Goal: Task Accomplishment & Management: Manage account settings

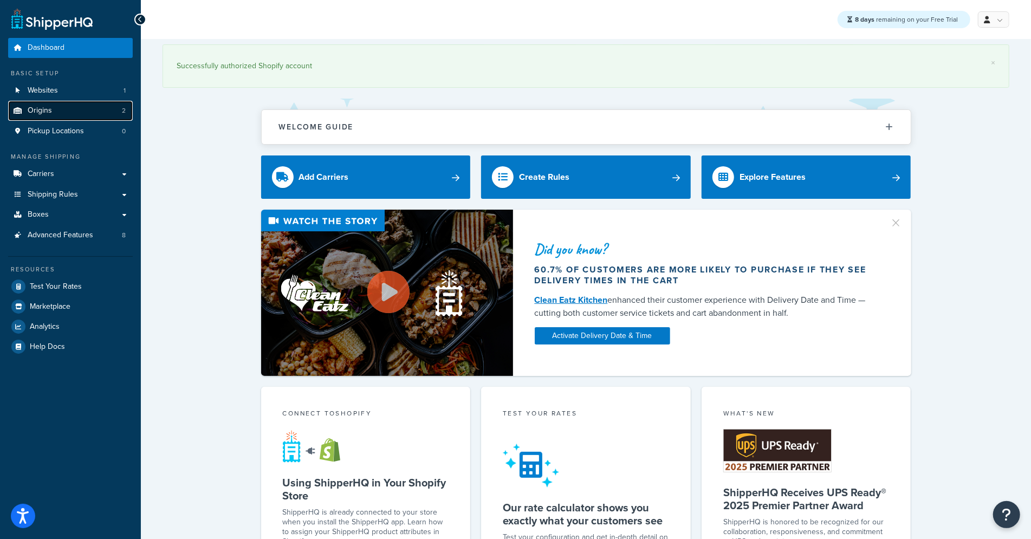
click at [96, 114] on link "Origins 2" at bounding box center [70, 111] width 125 height 20
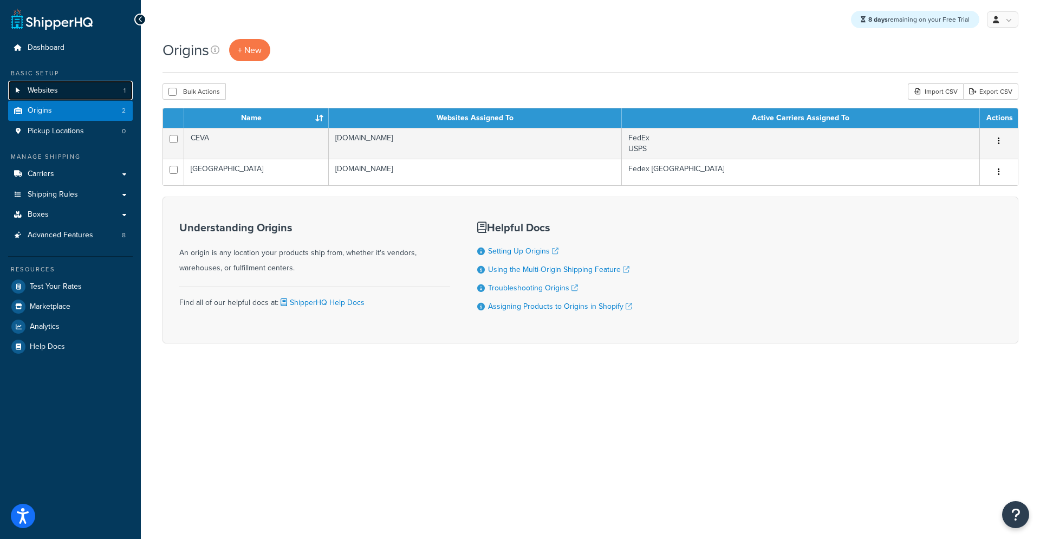
click at [67, 94] on link "Websites 1" at bounding box center [70, 91] width 125 height 20
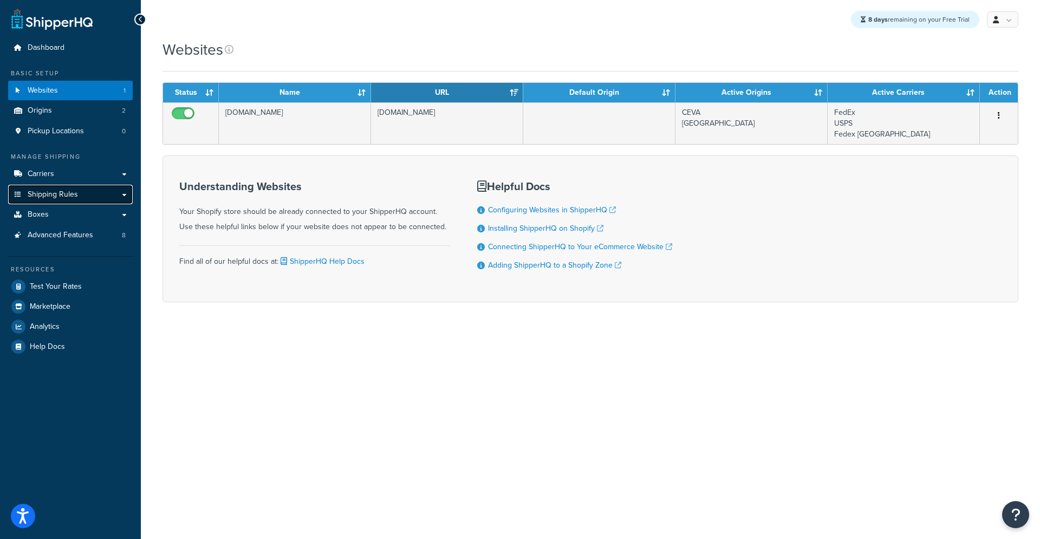
click at [80, 196] on link "Shipping Rules" at bounding box center [70, 195] width 125 height 20
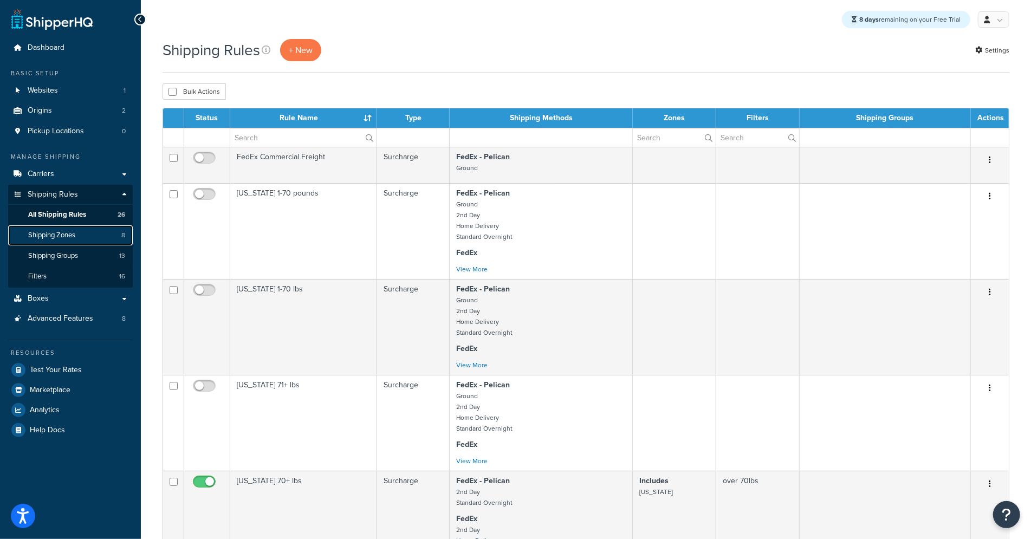
click at [61, 232] on span "Shipping Zones" at bounding box center [51, 235] width 47 height 9
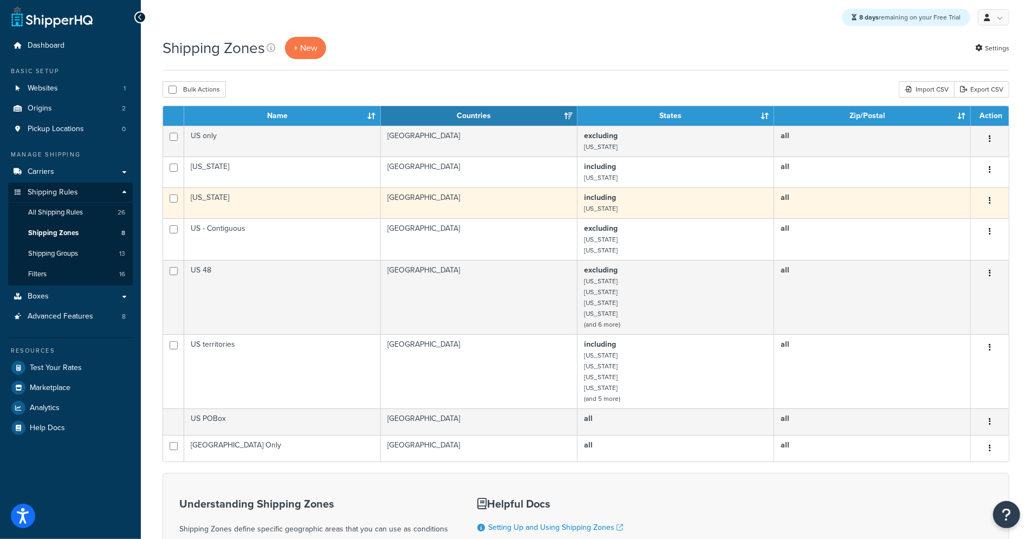
scroll to position [15, 0]
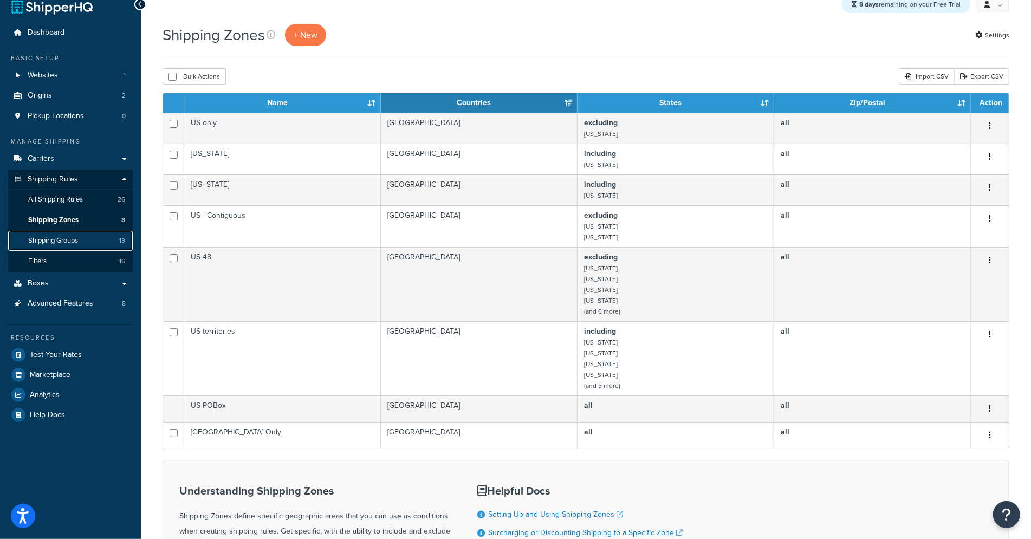
click span "Shipping Groups"
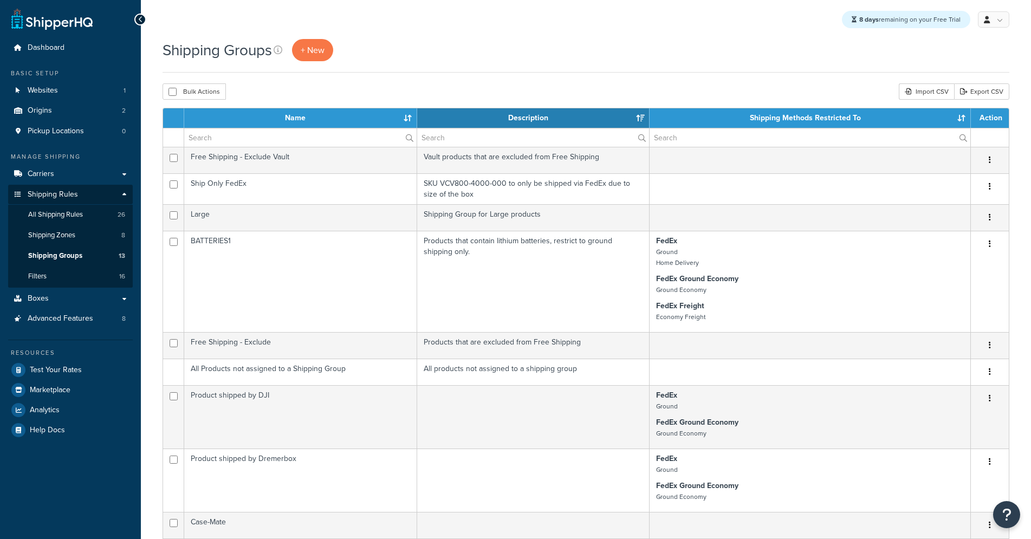
select select "15"
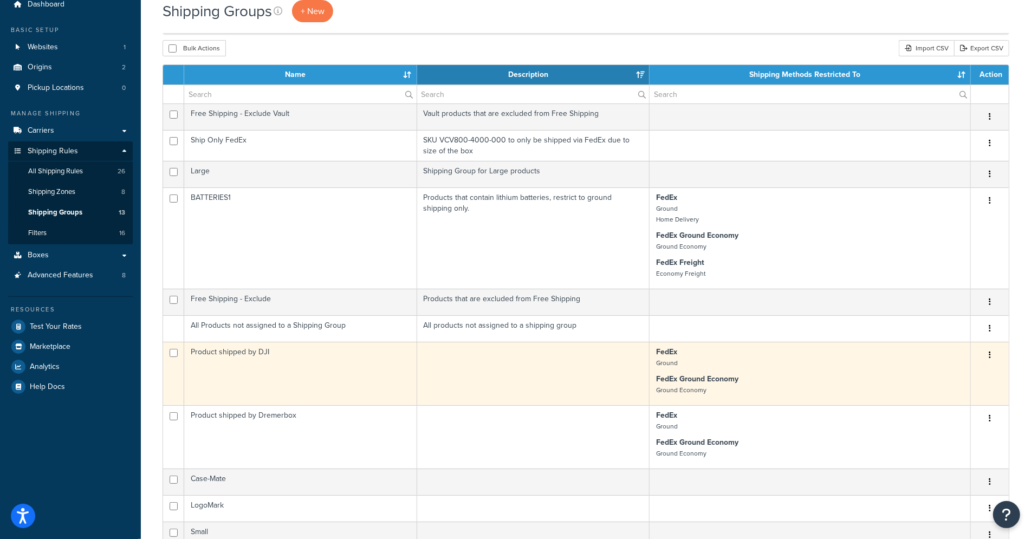
scroll to position [58, 0]
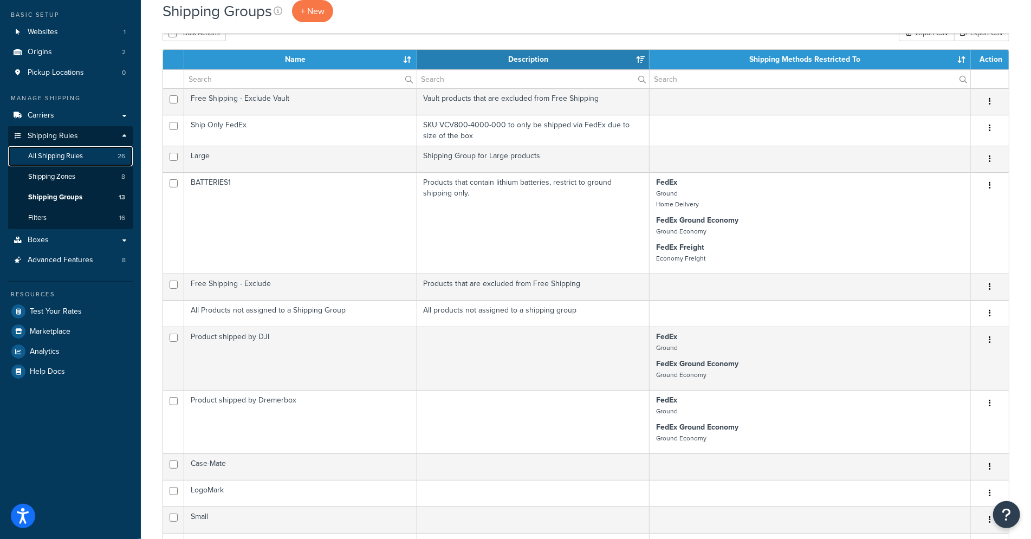
click at [54, 153] on span "All Shipping Rules" at bounding box center [55, 156] width 55 height 9
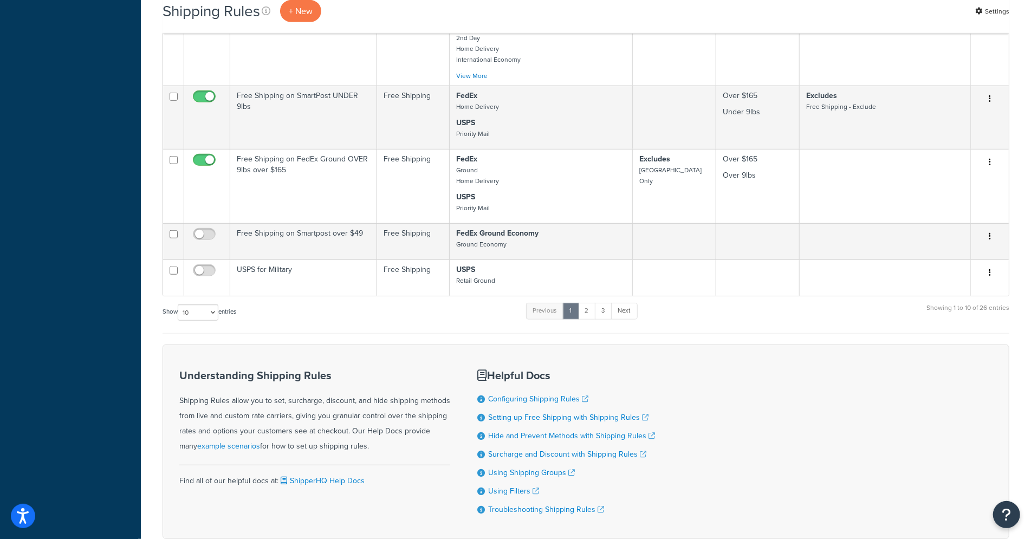
scroll to position [563, 0]
click at [205, 310] on select "10 15 25 50 100 1000" at bounding box center [198, 310] width 41 height 16
select select "50"
click at [179, 302] on select "10 15 25 50 100 1000" at bounding box center [198, 310] width 41 height 16
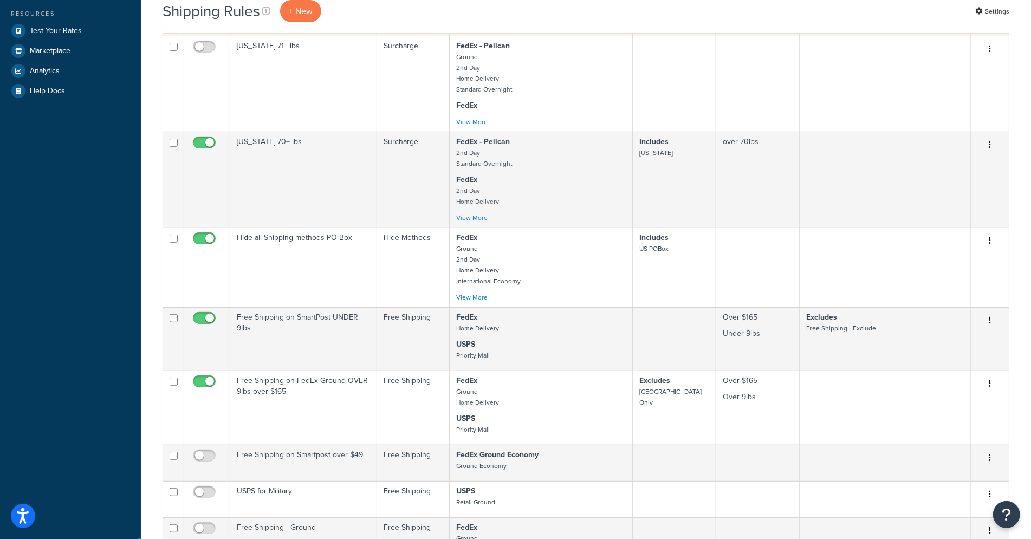
scroll to position [0, 0]
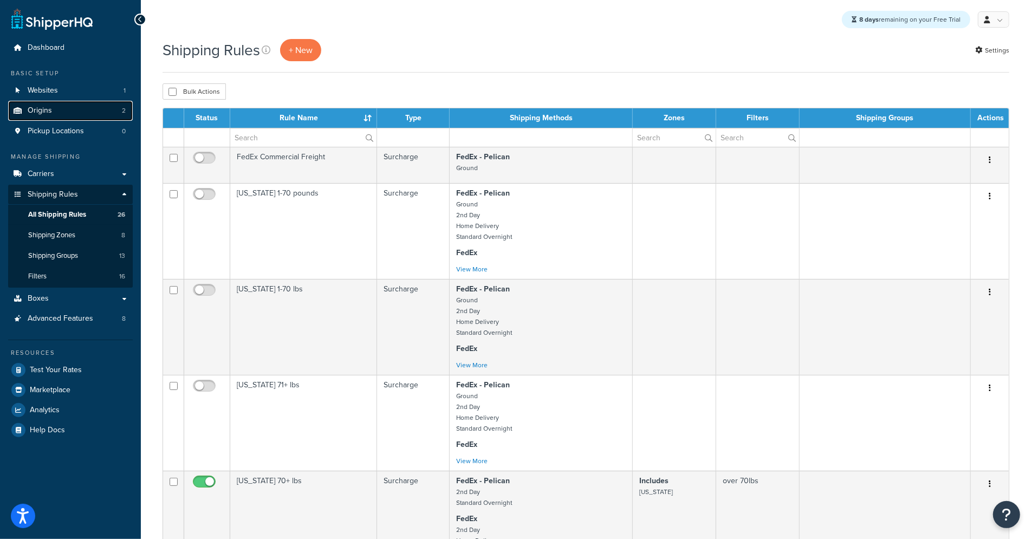
click at [75, 116] on link "Origins 2" at bounding box center [70, 111] width 125 height 20
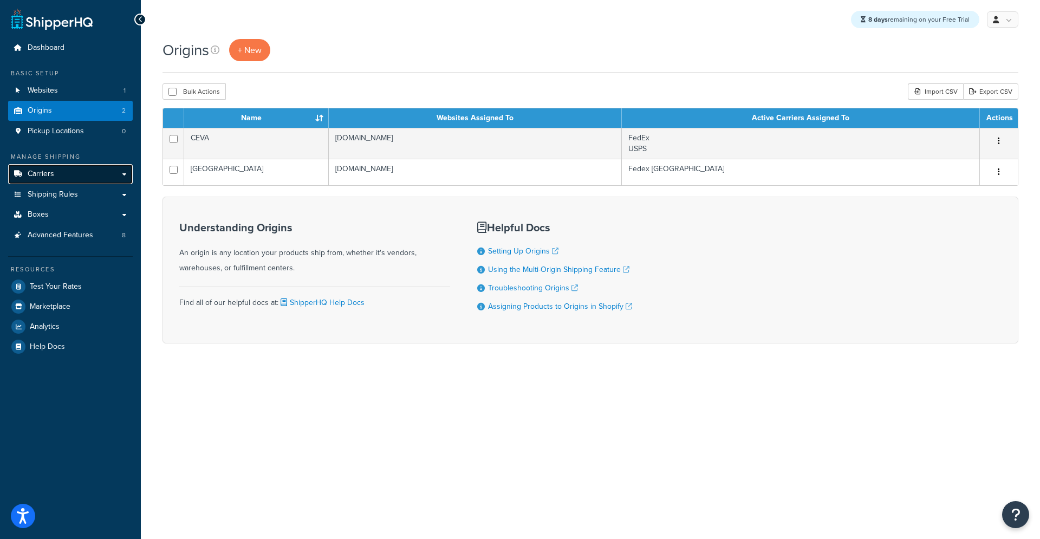
click at [86, 177] on link "Carriers" at bounding box center [70, 174] width 125 height 20
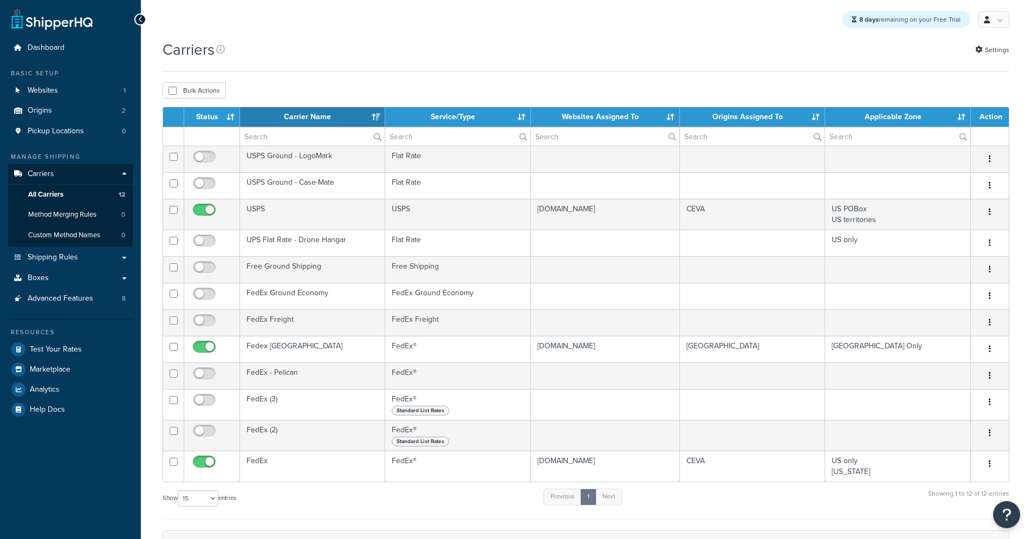
select select "15"
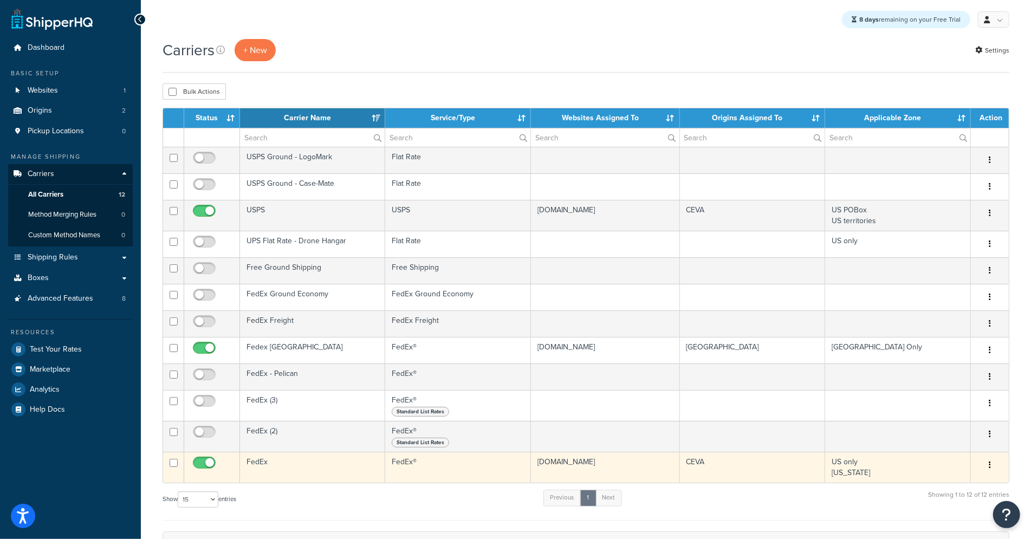
click at [309, 466] on td "FedEx" at bounding box center [312, 467] width 145 height 31
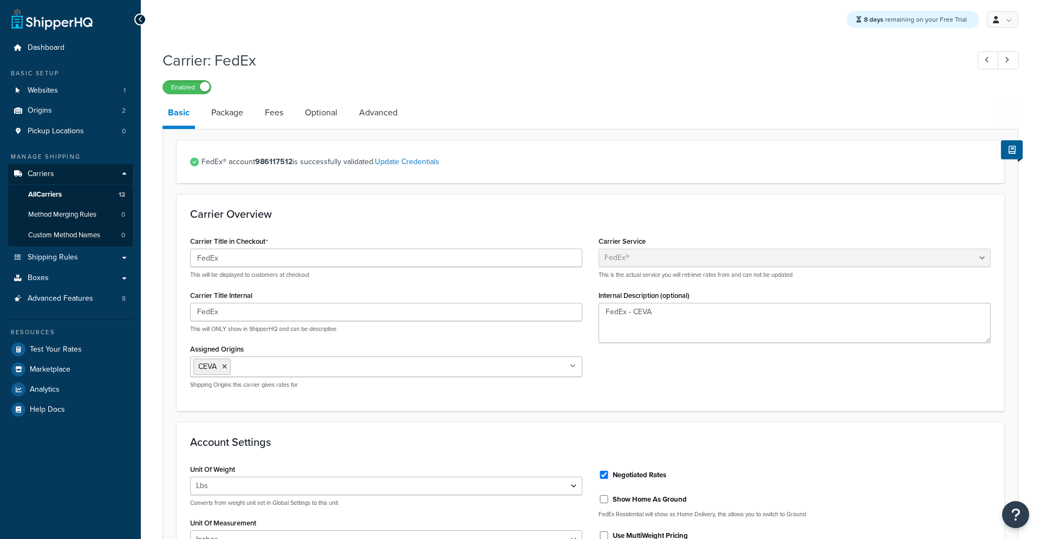
select select "fedEx"
select select "REGULAR_PICKUP"
select select "YOUR_PACKAGING"
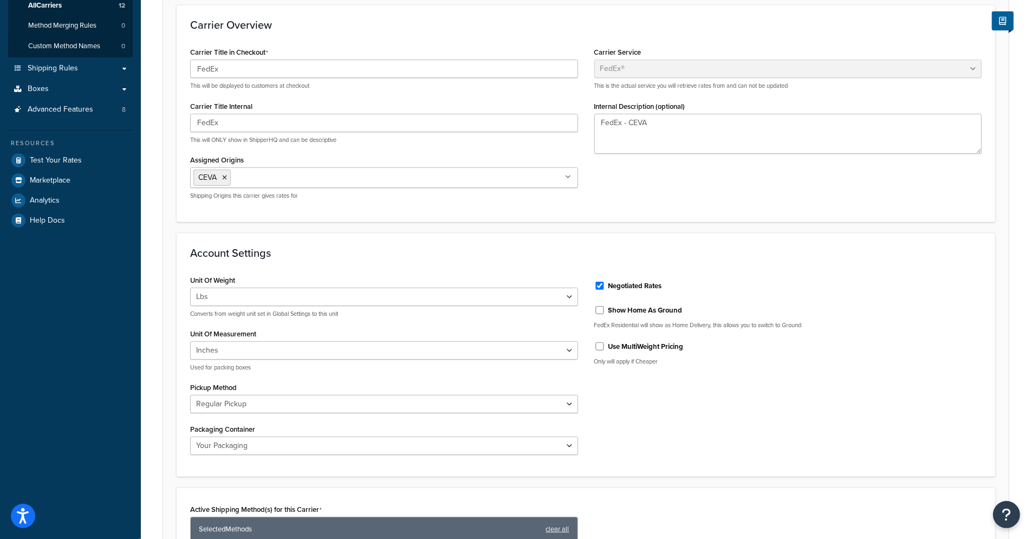
scroll to position [224, 0]
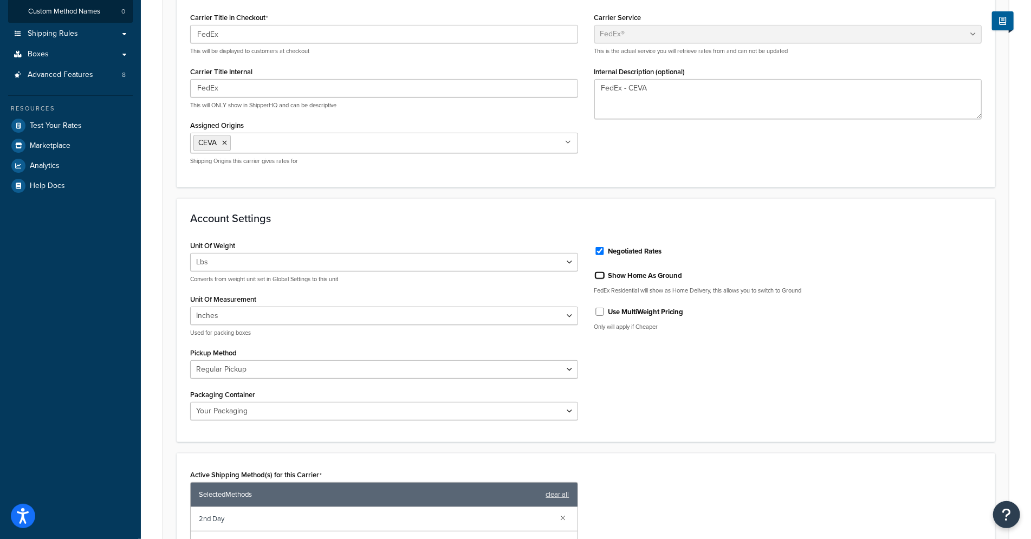
click at [599, 272] on input "Show Home As Ground" at bounding box center [599, 275] width 11 height 8
checkbox input "true"
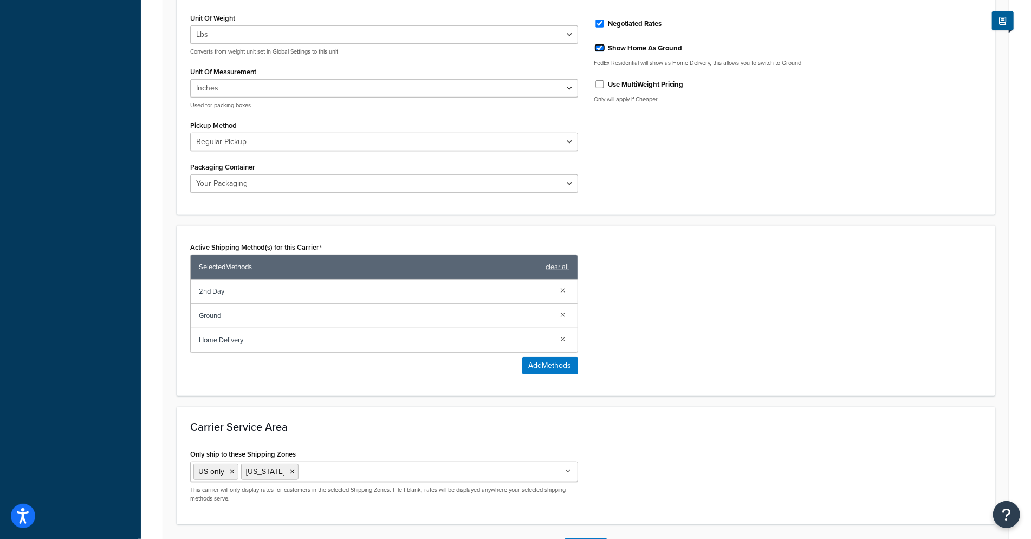
scroll to position [530, 0]
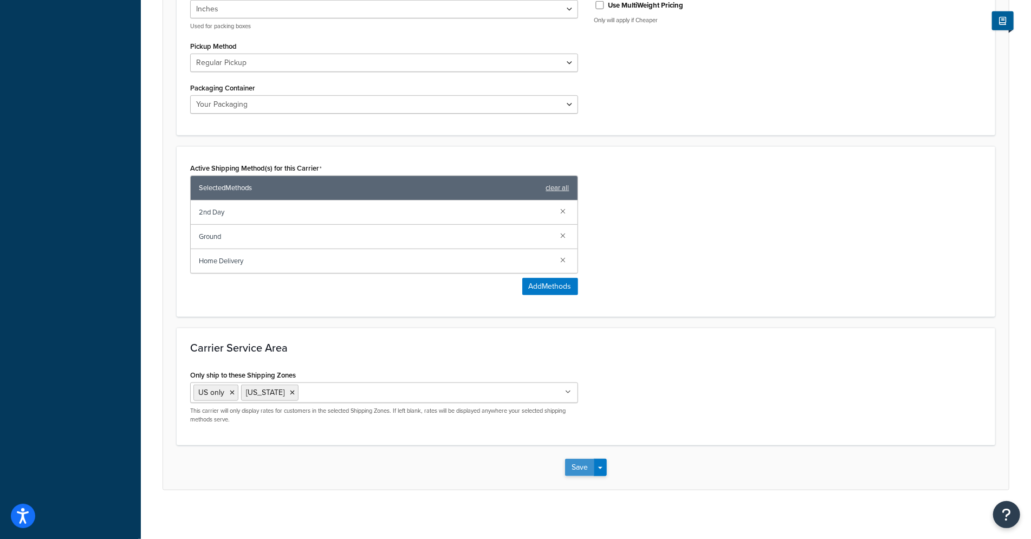
click at [580, 459] on button "Save" at bounding box center [579, 467] width 29 height 17
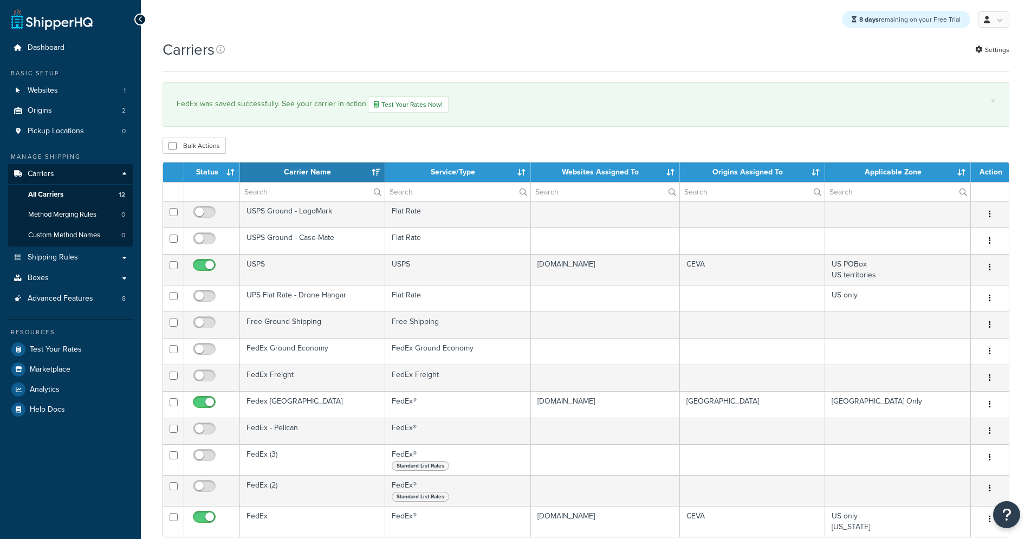
select select "15"
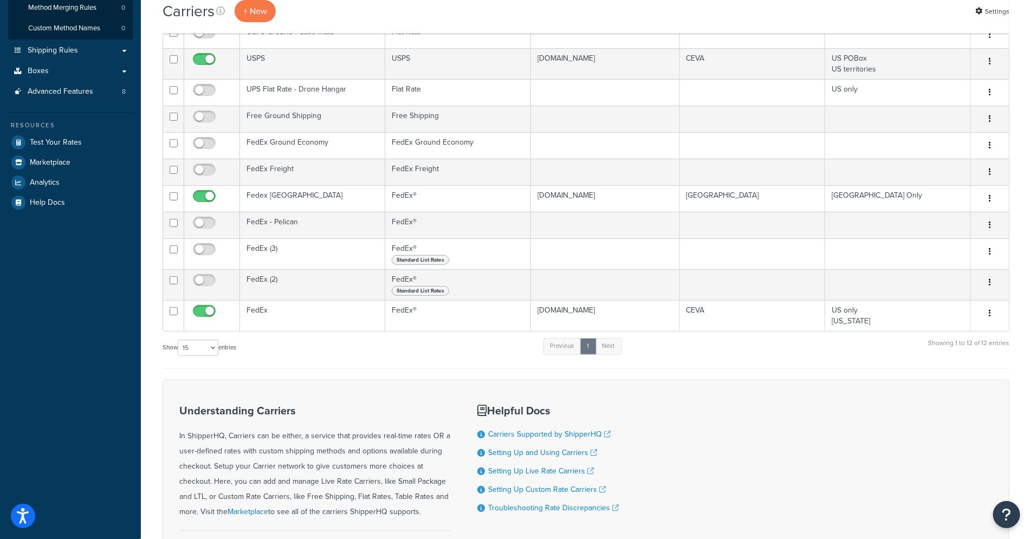
scroll to position [210, 0]
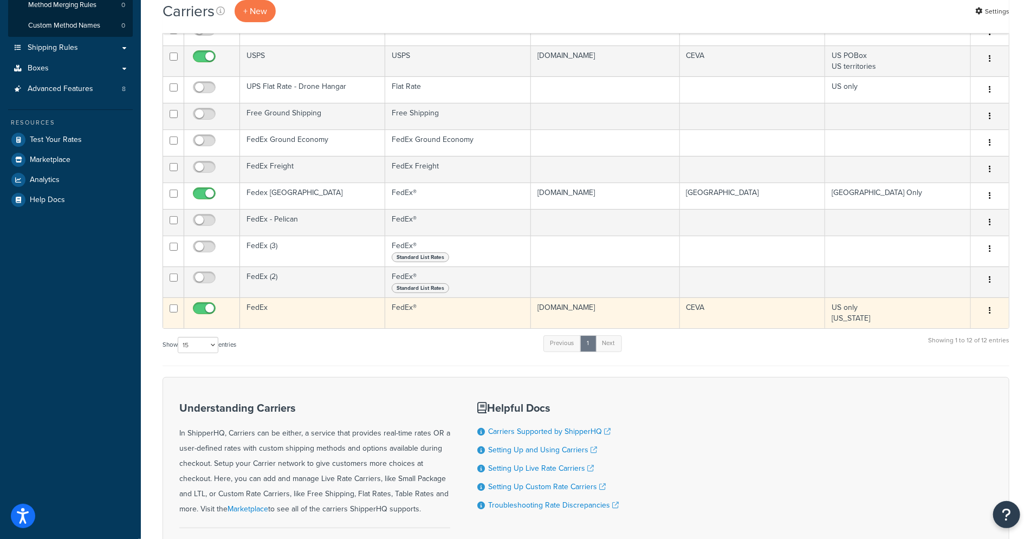
click at [311, 317] on td "FedEx" at bounding box center [312, 312] width 145 height 31
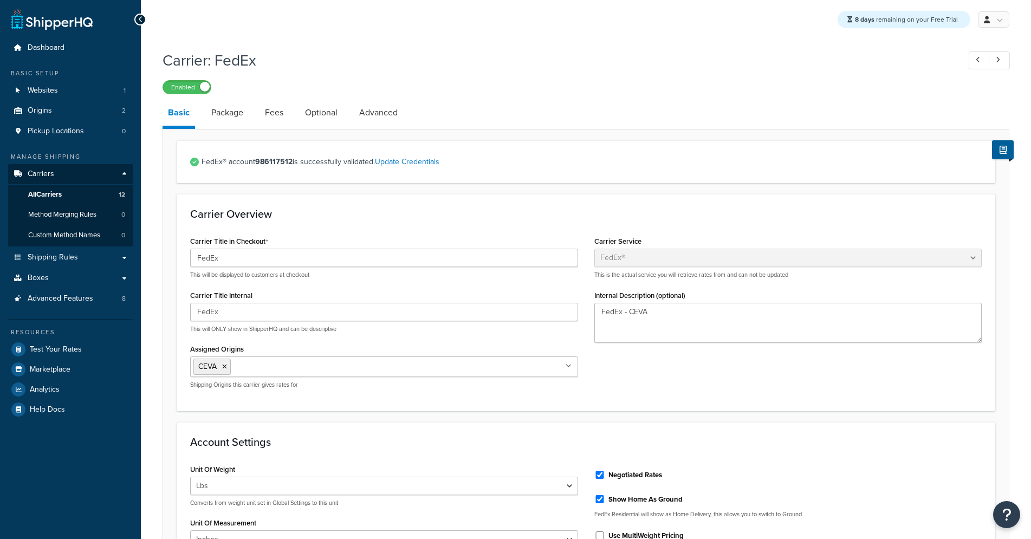
select select "fedEx"
select select "REGULAR_PICKUP"
select select "YOUR_PACKAGING"
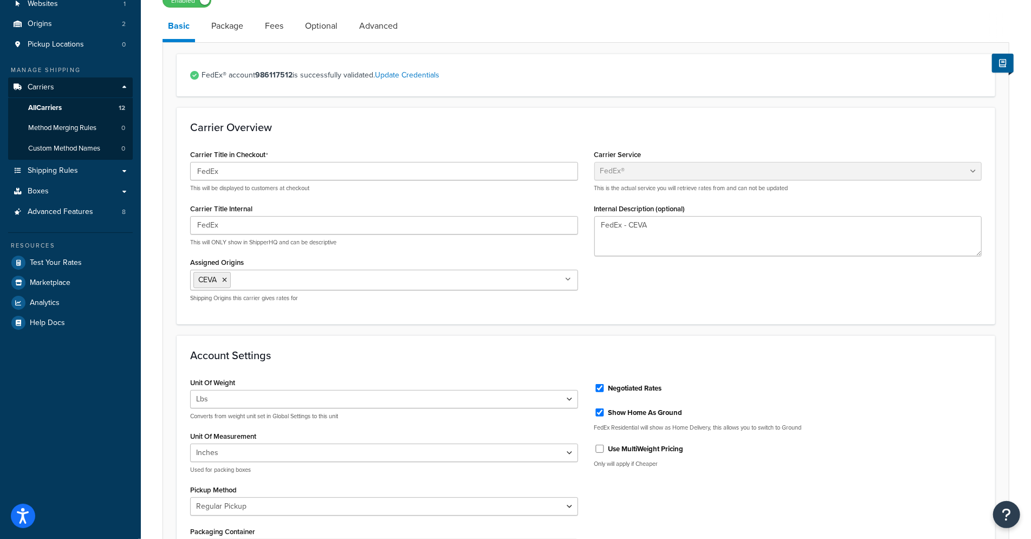
scroll to position [87, 0]
click at [619, 409] on label "Show Home As Ground" at bounding box center [645, 413] width 74 height 10
click at [605, 409] on input "Show Home As Ground" at bounding box center [599, 412] width 11 height 8
checkbox input "false"
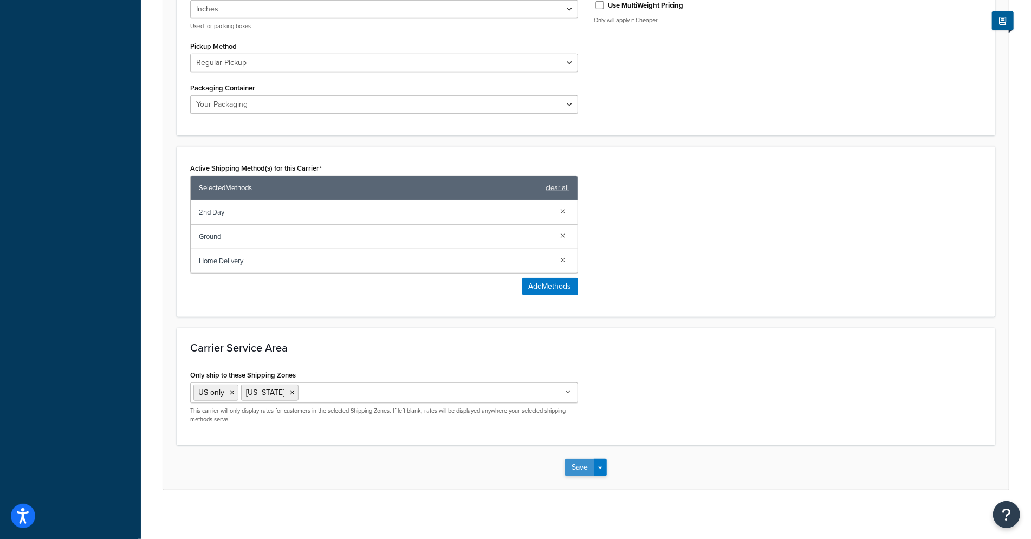
click at [581, 460] on button "Save" at bounding box center [579, 467] width 29 height 17
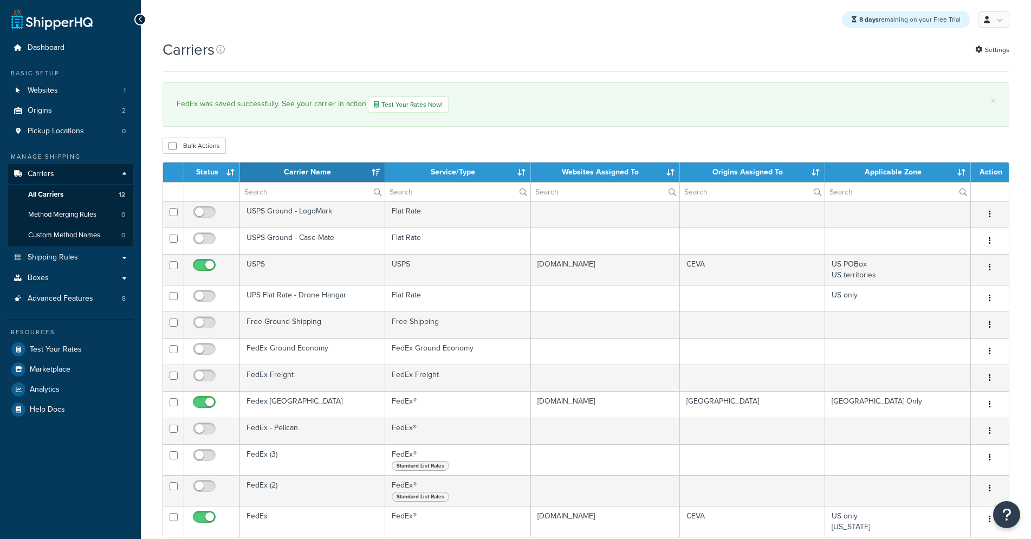
select select "15"
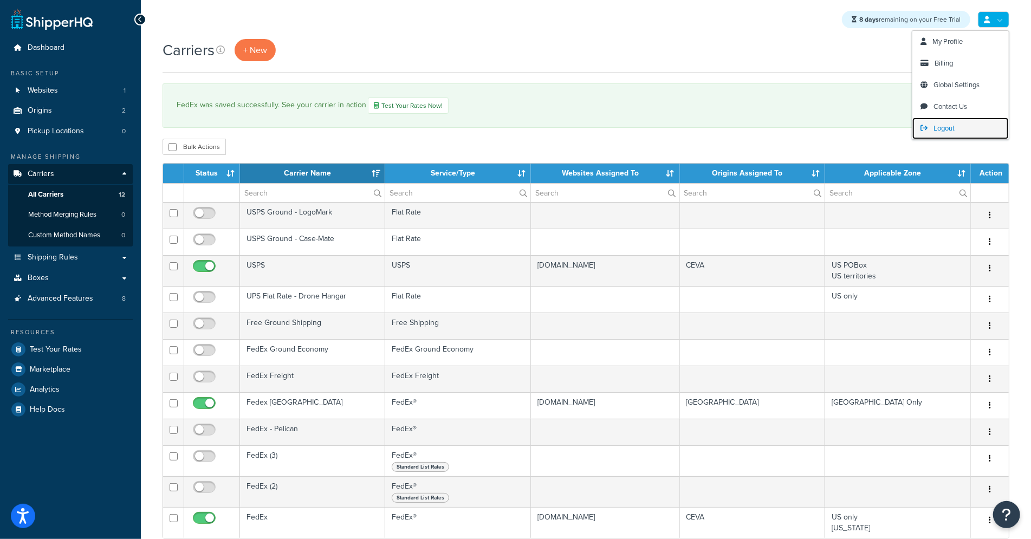
click at [951, 131] on span "Logout" at bounding box center [943, 128] width 21 height 10
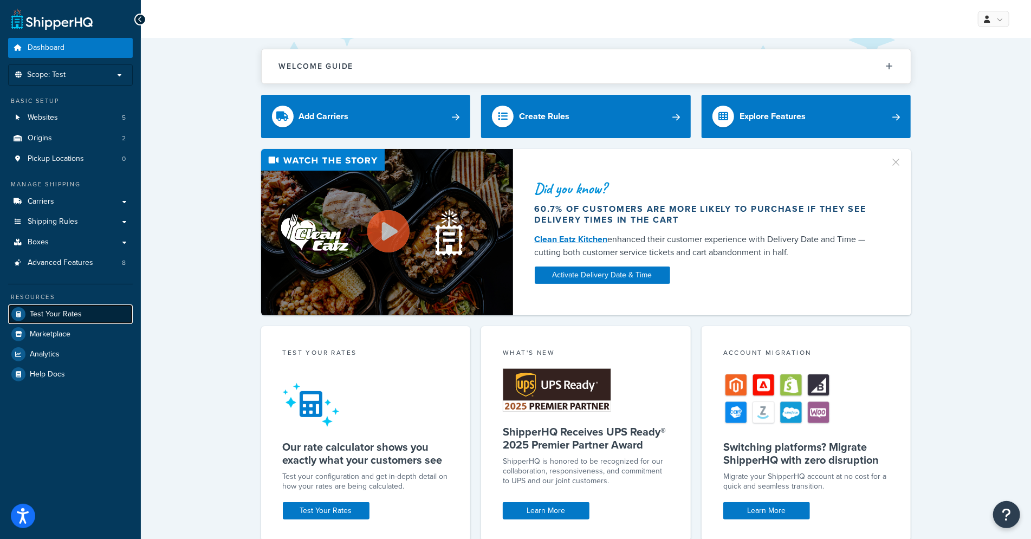
click at [73, 310] on span "Test Your Rates" at bounding box center [56, 314] width 52 height 9
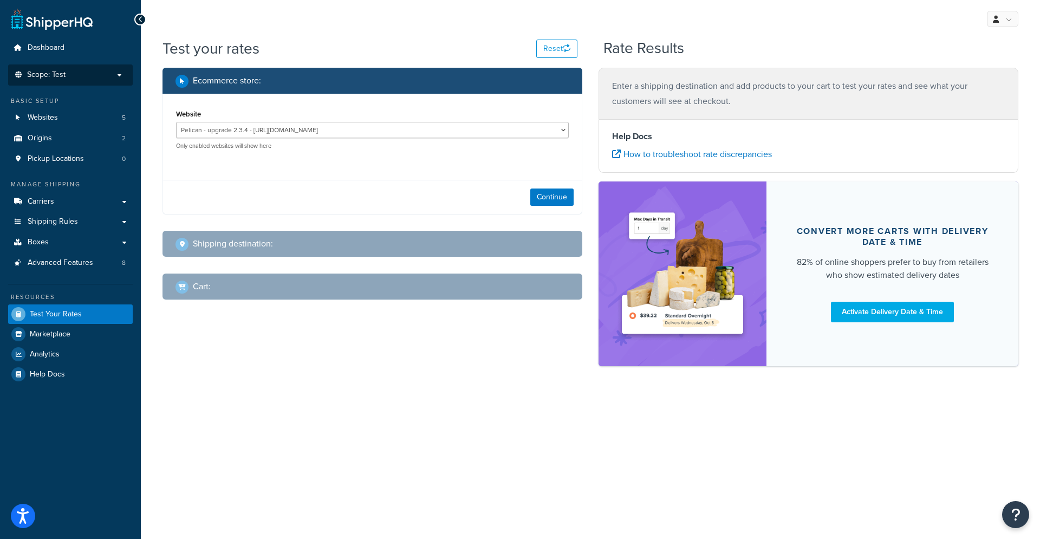
click at [108, 75] on p "Scope: Test" at bounding box center [70, 74] width 115 height 9
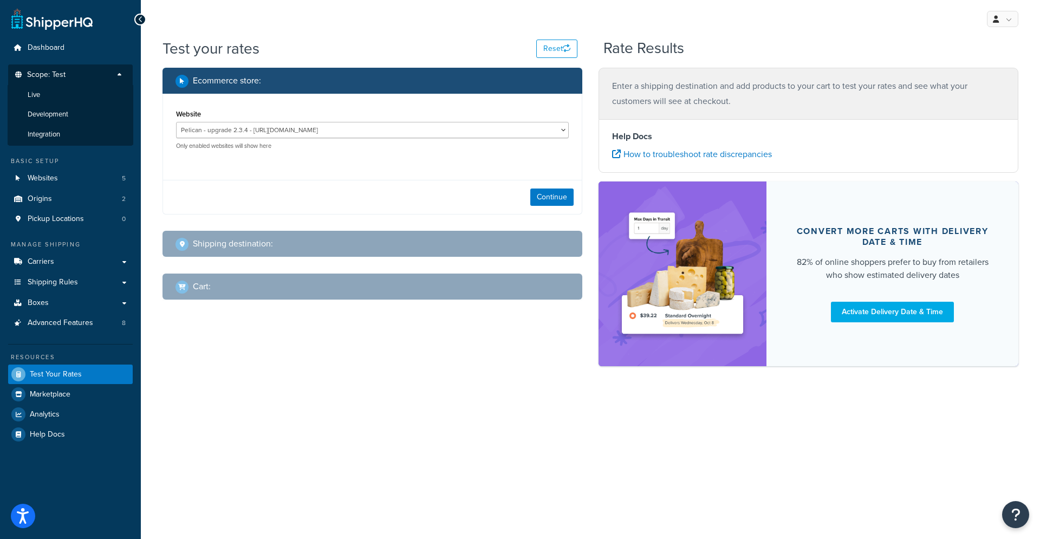
click at [108, 75] on p "Scope: Test" at bounding box center [70, 77] width 115 height 15
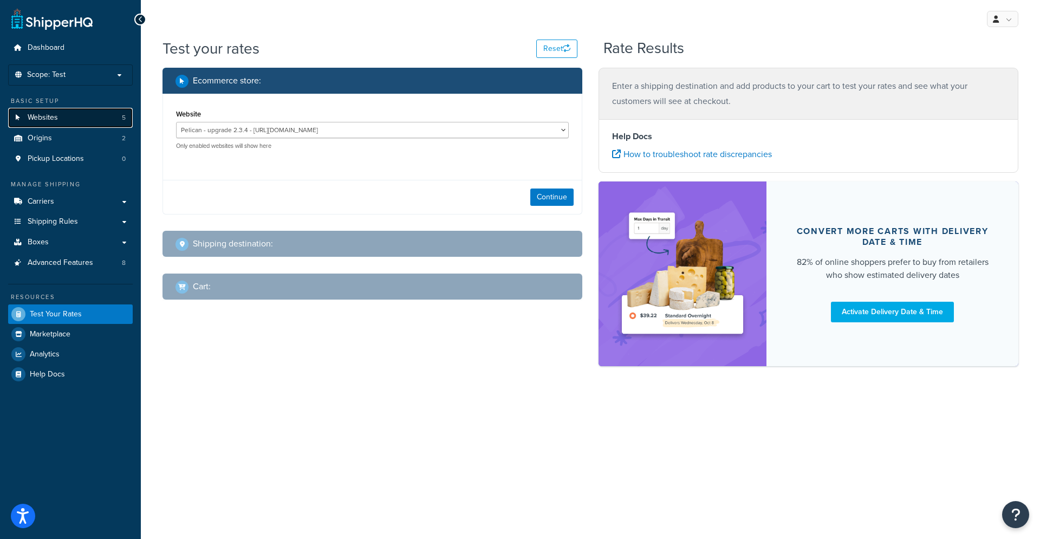
click at [65, 116] on link "Websites 5" at bounding box center [70, 118] width 125 height 20
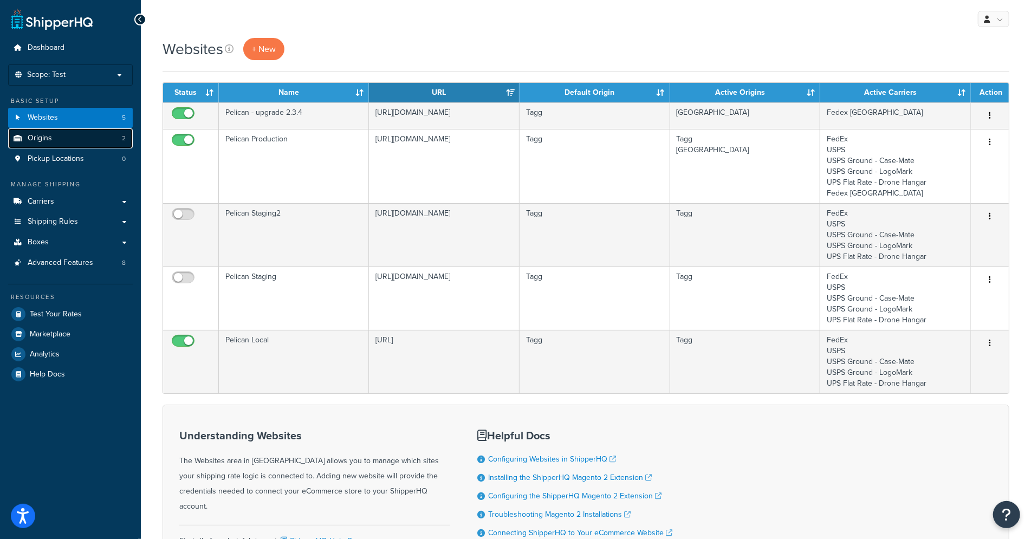
click at [81, 141] on link "Origins 2" at bounding box center [70, 138] width 125 height 20
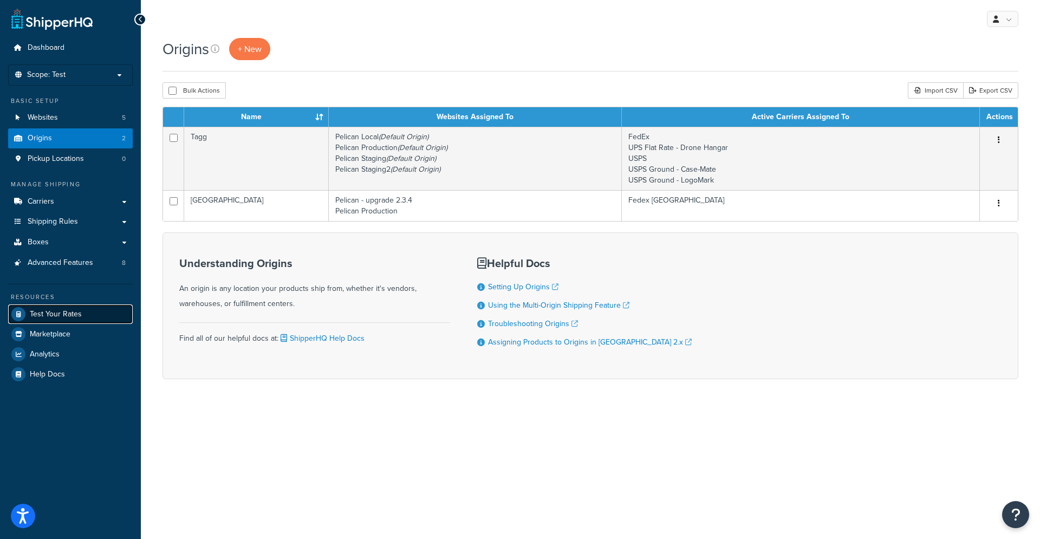
click at [56, 310] on span "Test Your Rates" at bounding box center [56, 314] width 52 height 9
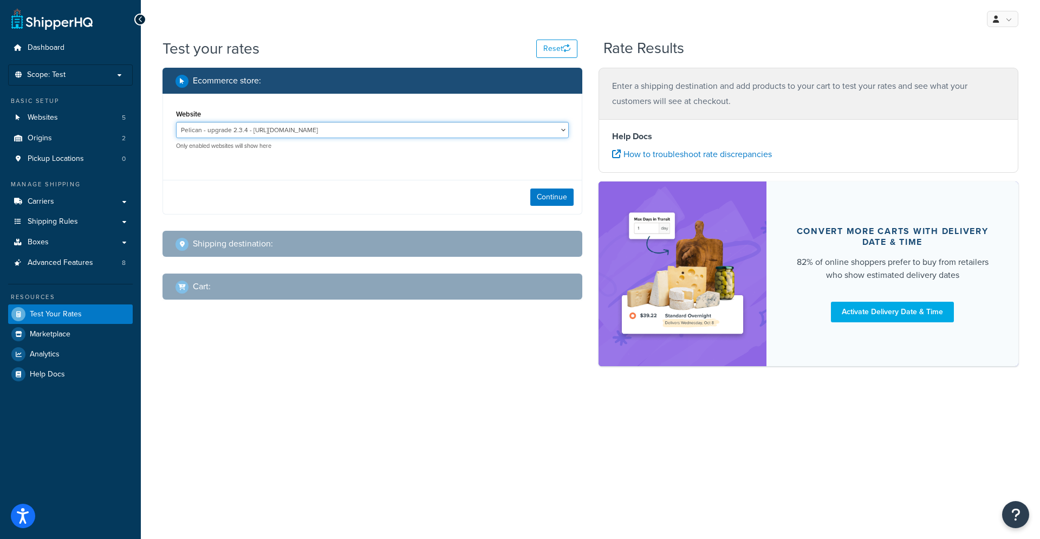
click at [519, 126] on select "Pelican - upgrade 2.3.4 - [URL][DOMAIN_NAME] Pelican Local - [URL] Pelican Prod…" at bounding box center [372, 130] width 393 height 16
select select "22d67fa3009b05532500311af92826b6"
click at [176, 122] on select "Pelican - upgrade 2.3.4 - [URL][DOMAIN_NAME] Pelican Local - [URL] Pelican Prod…" at bounding box center [372, 130] width 393 height 16
click at [557, 196] on button "Continue" at bounding box center [551, 196] width 43 height 17
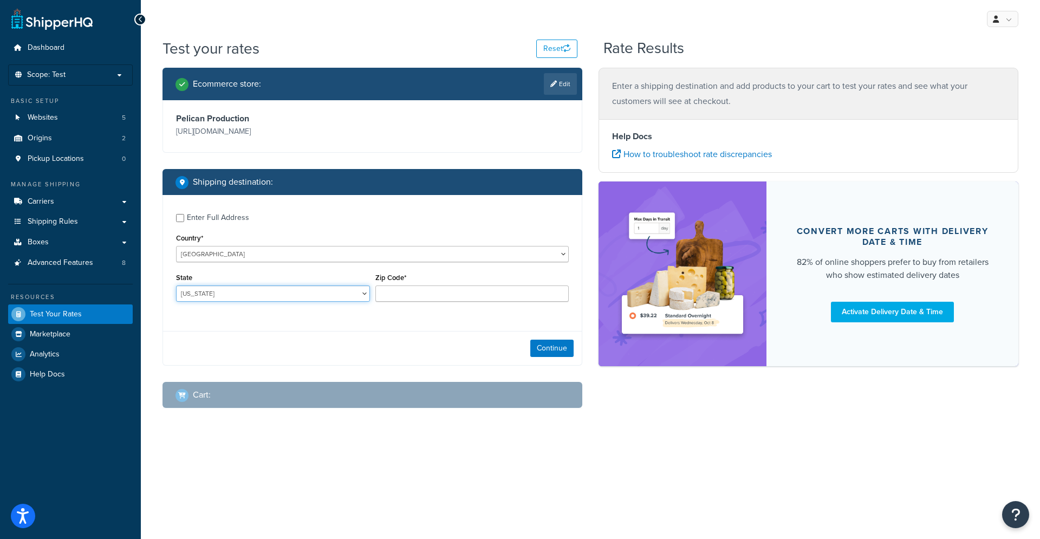
click at [303, 297] on select "[US_STATE] [US_STATE] [US_STATE] [US_STATE] [US_STATE] Armed Forces Americas Ar…" at bounding box center [273, 293] width 194 height 16
select select "FL"
click at [176, 285] on select "[US_STATE] [US_STATE] [US_STATE] [US_STATE] [US_STATE] Armed Forces Americas Ar…" at bounding box center [273, 293] width 194 height 16
click at [400, 292] on input "Zip Code*" at bounding box center [472, 293] width 194 height 16
type input "32084"
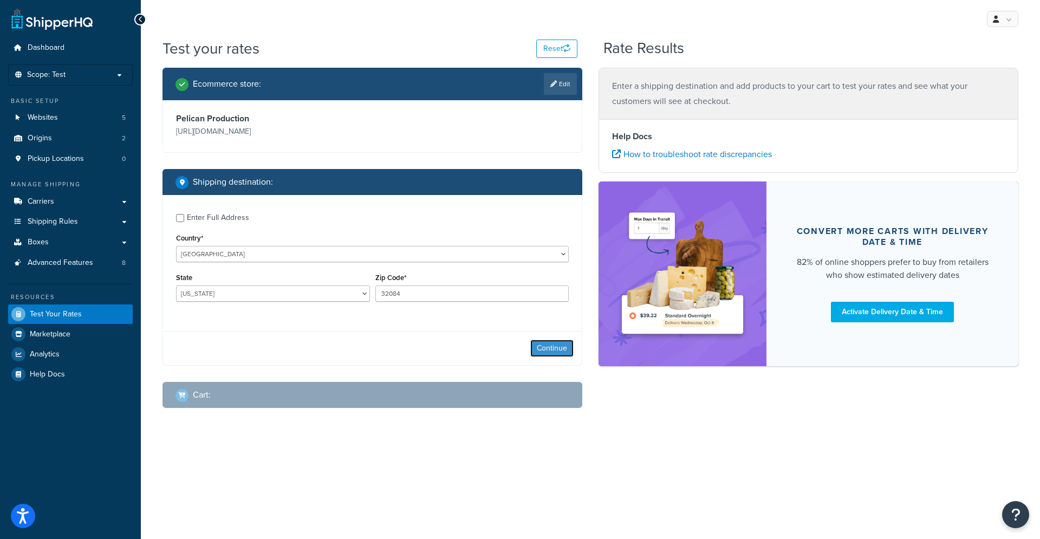
click at [555, 349] on button "Continue" at bounding box center [551, 348] width 43 height 17
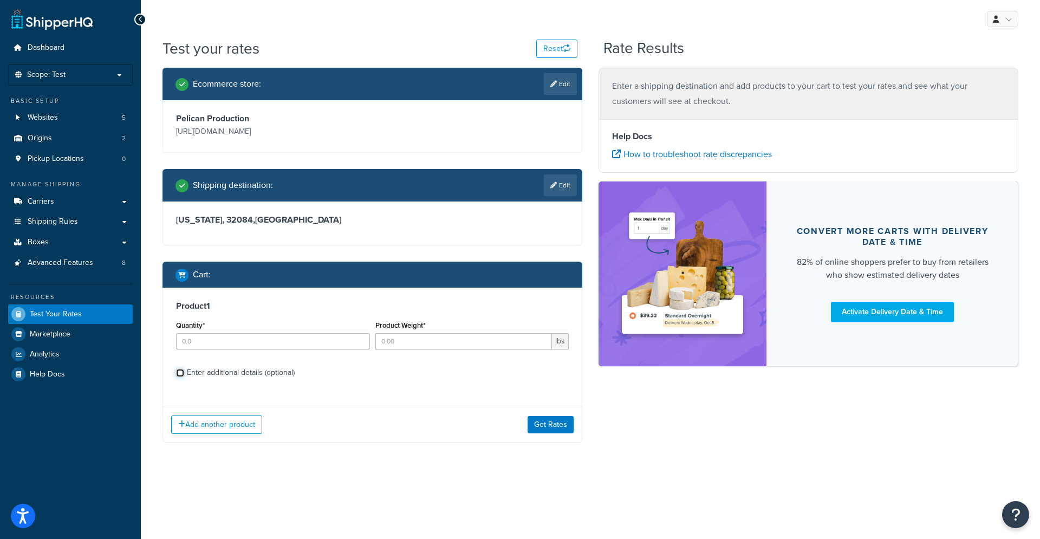
click at [182, 373] on input "Enter additional details (optional)" at bounding box center [180, 373] width 8 height 8
checkbox input "true"
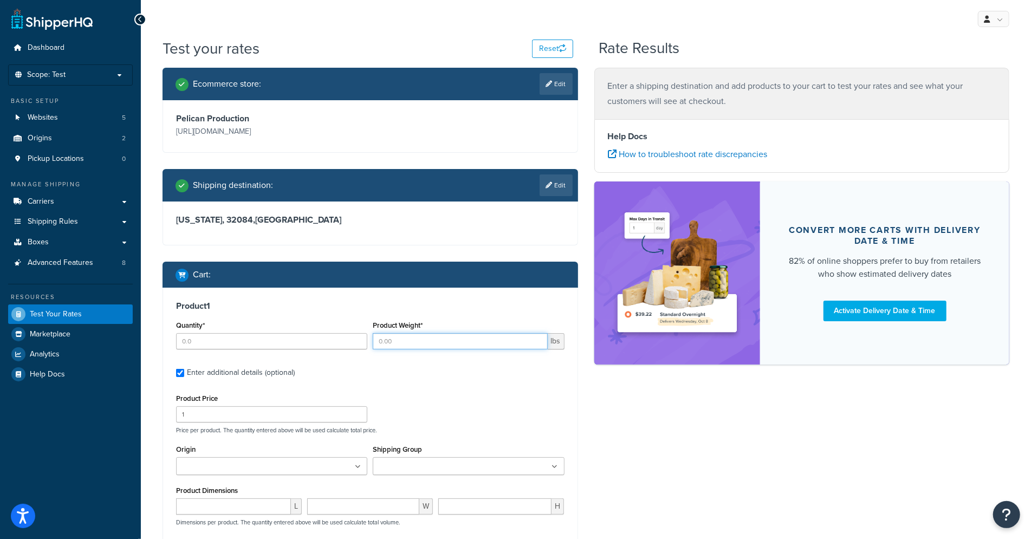
click at [406, 347] on input "Product Weight*" at bounding box center [460, 341] width 174 height 16
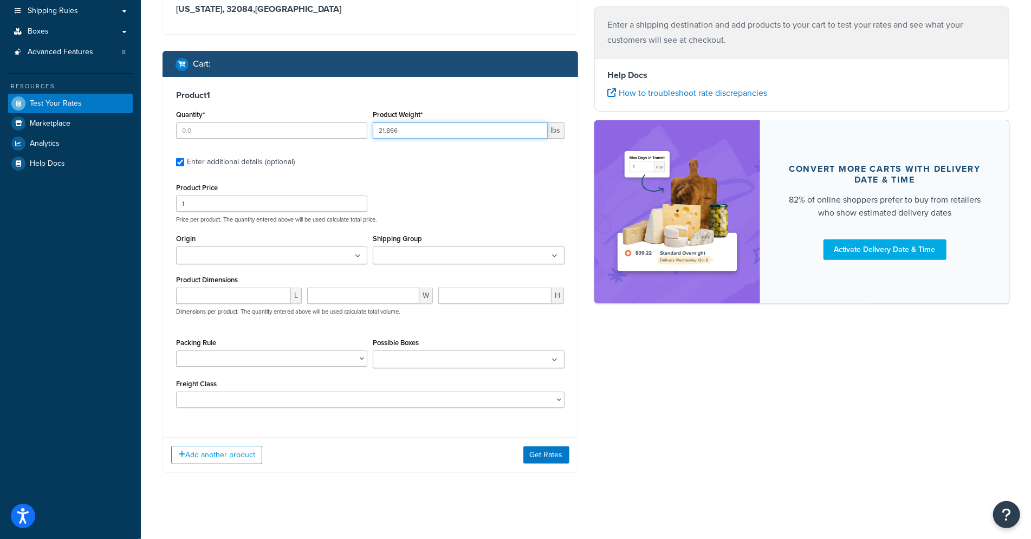
scroll to position [212, 0]
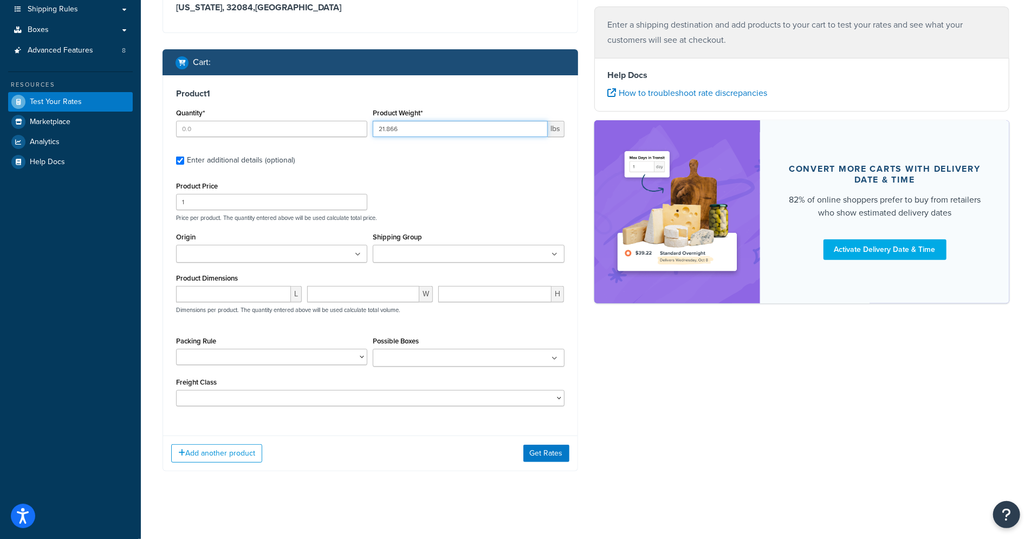
type input "21.866"
click at [426, 257] on input "Shipping Group" at bounding box center [424, 255] width 96 height 12
click at [428, 219] on p "Price per product. The quantity entered above will be used calculate total pric…" at bounding box center [370, 218] width 394 height 8
click at [324, 250] on ul at bounding box center [271, 254] width 191 height 18
click at [429, 203] on div "Product Price 1 Price per product. The quantity entered above will be used calc…" at bounding box center [370, 200] width 394 height 43
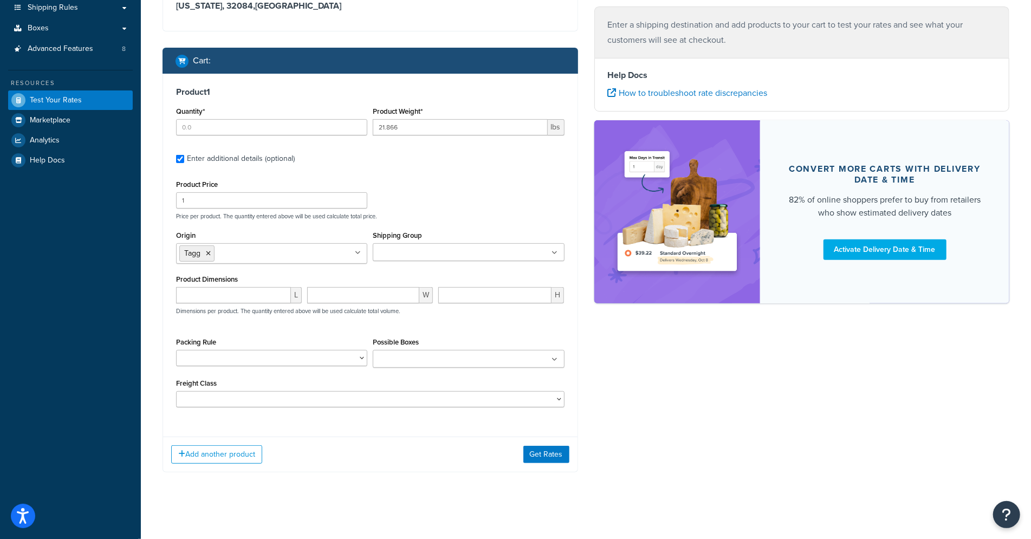
scroll to position [214, 0]
click at [221, 301] on input "number" at bounding box center [233, 295] width 115 height 16
type input "33.4"
click at [349, 290] on input "number" at bounding box center [363, 295] width 112 height 16
type input "28.8"
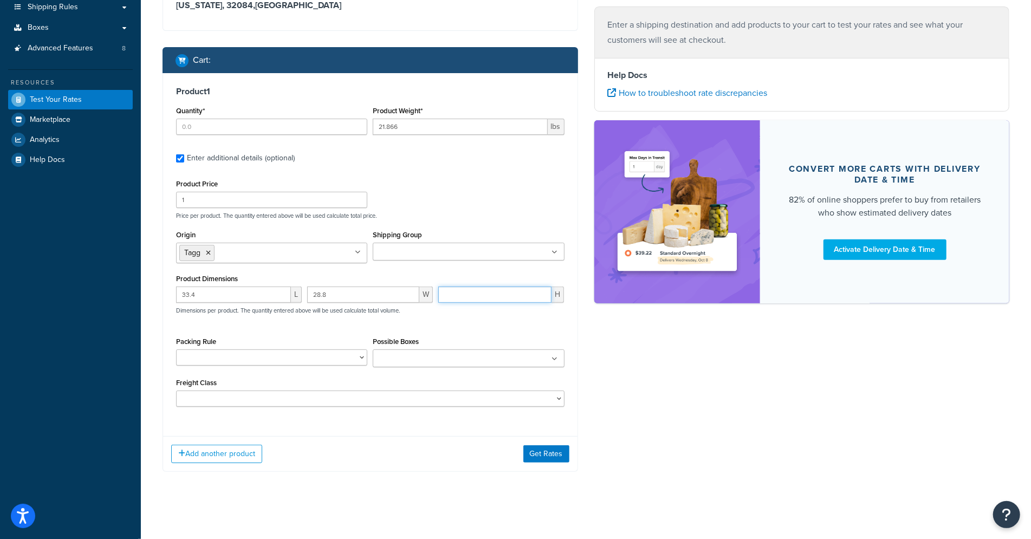
click at [468, 294] on input "number" at bounding box center [494, 295] width 113 height 16
type input "18"
drag, startPoint x: 664, startPoint y: 361, endPoint x: 636, endPoint y: 384, distance: 36.5
click at [664, 361] on div "Ecommerce store : Edit Pelican Production https://store.pelican.com Shipping de…" at bounding box center [585, 170] width 863 height 635
click at [541, 450] on button "Get Rates" at bounding box center [546, 453] width 46 height 17
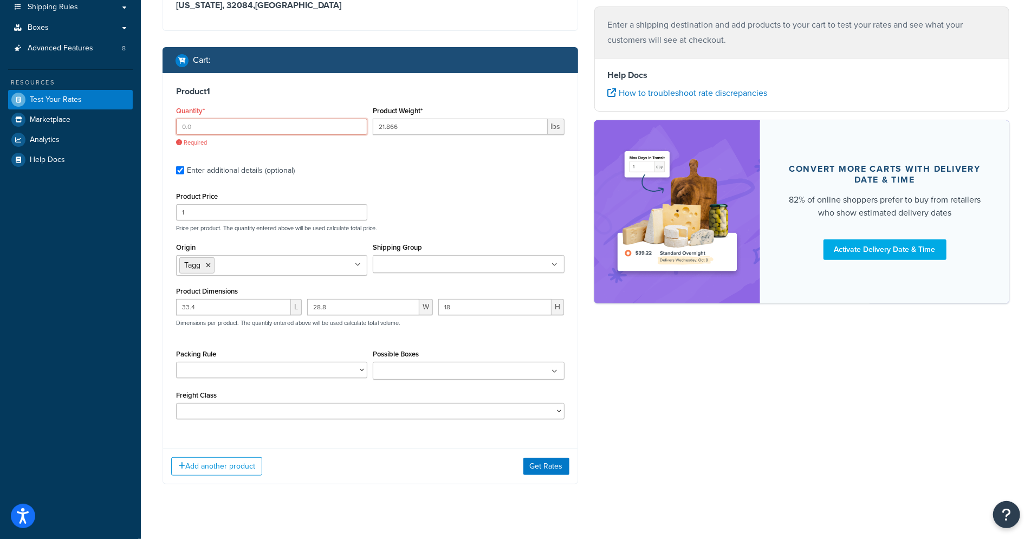
click at [273, 132] on input "Quantity*" at bounding box center [271, 127] width 191 height 16
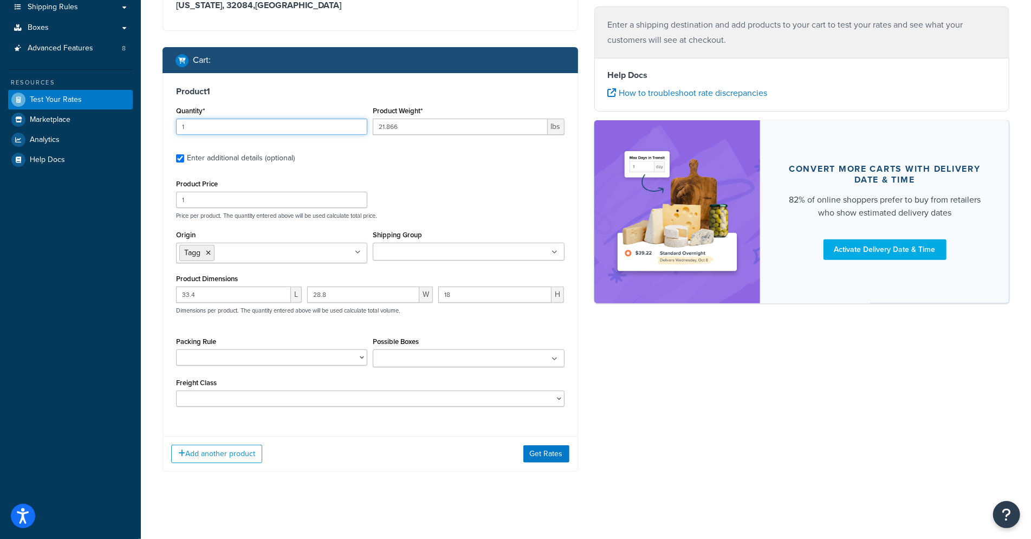
type input "1"
click at [702, 380] on div "Ecommerce store : Edit Pelican Production https://store.pelican.com Shipping de…" at bounding box center [585, 170] width 863 height 635
click at [549, 450] on button "Get Rates" at bounding box center [546, 453] width 46 height 17
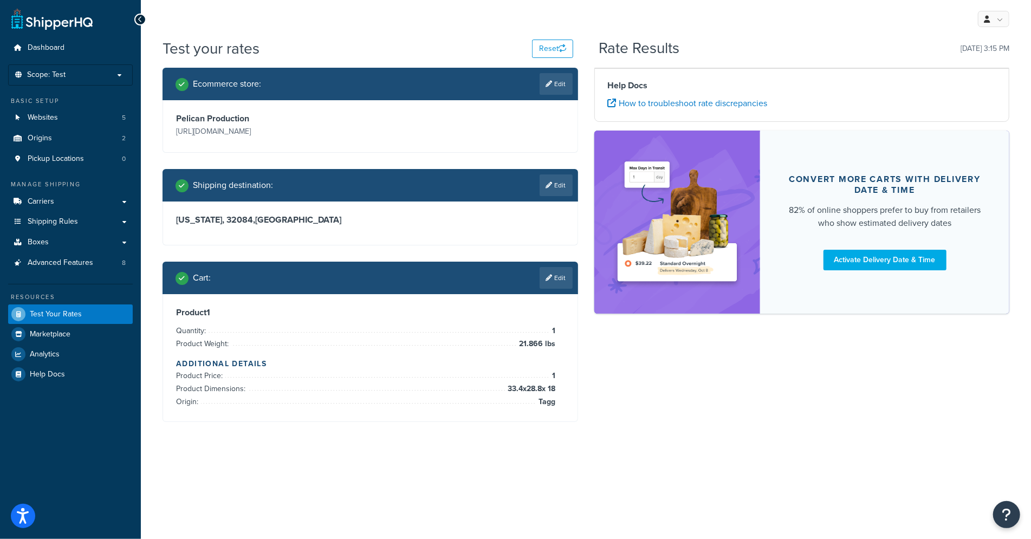
scroll to position [0, 0]
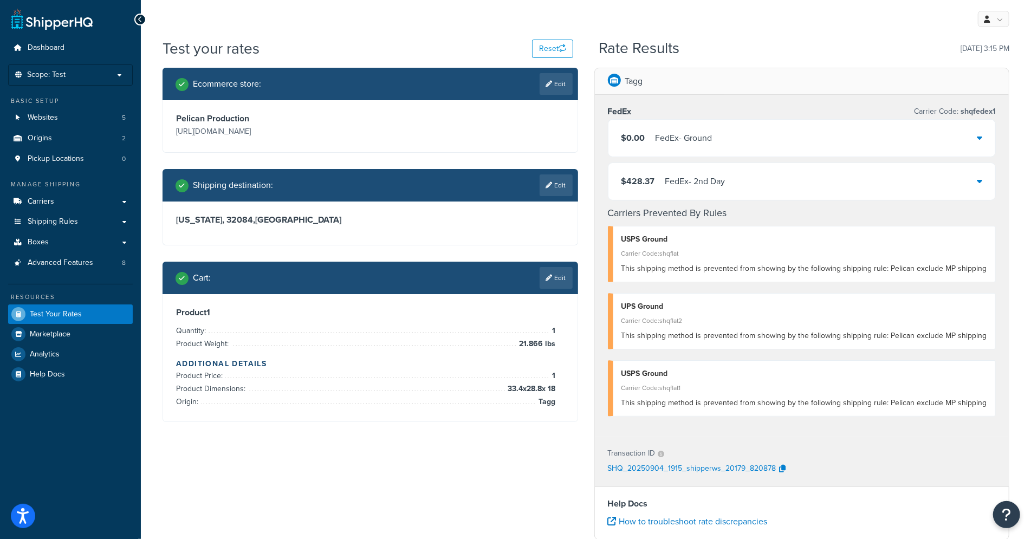
click at [861, 178] on div "$428.37 FedEx - 2nd Day" at bounding box center [801, 181] width 387 height 37
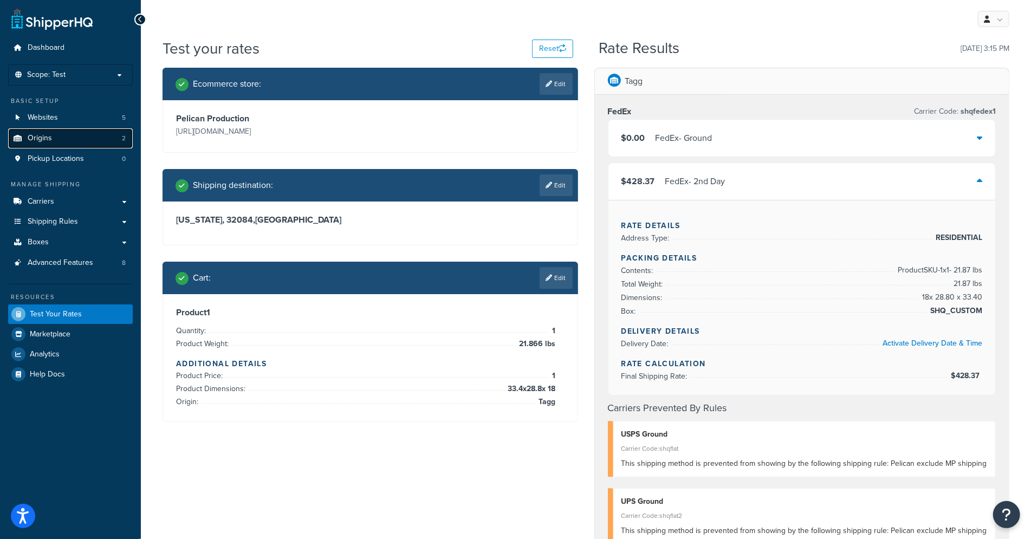
click at [68, 138] on link "Origins 2" at bounding box center [70, 138] width 125 height 20
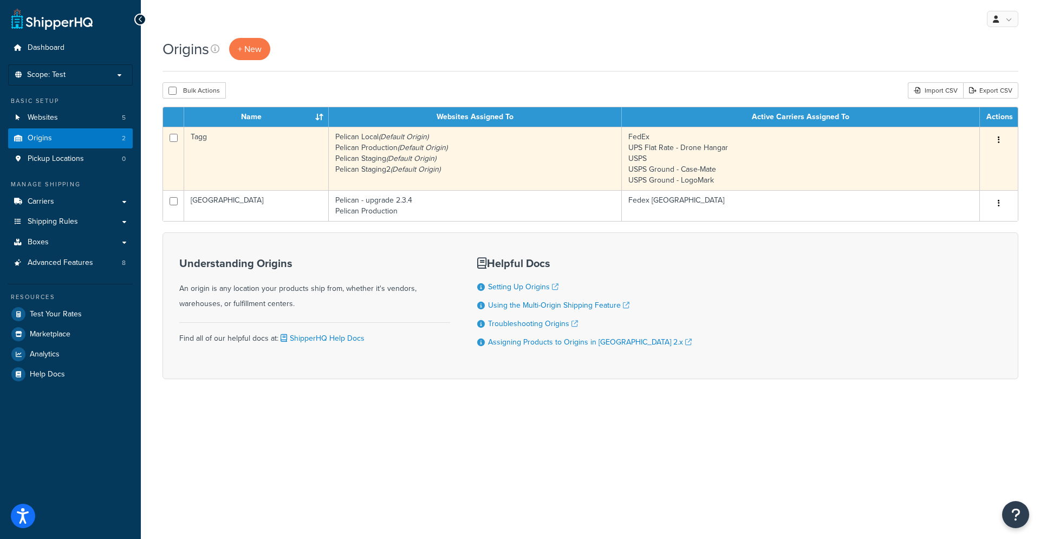
click at [239, 153] on td "Tagg" at bounding box center [256, 158] width 145 height 63
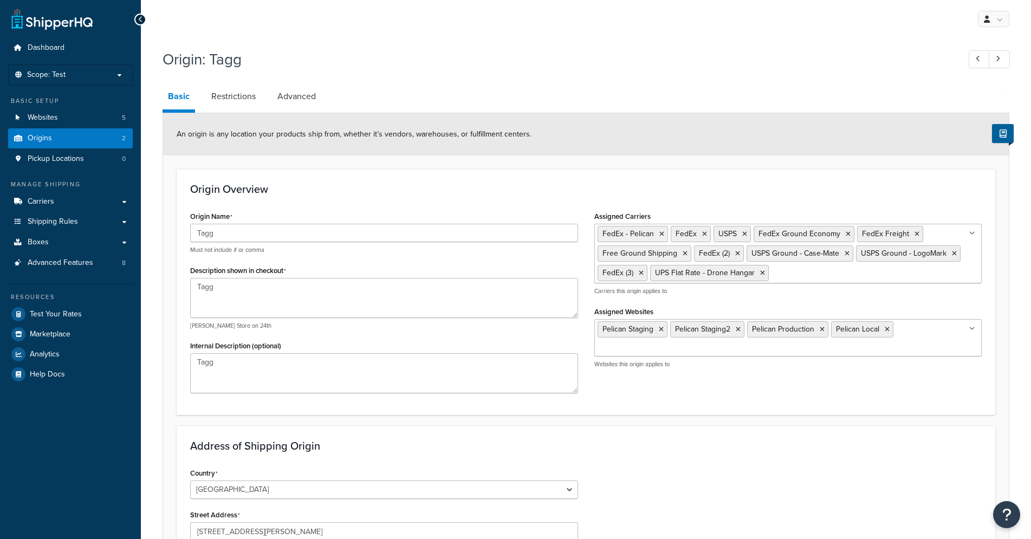
select select "28"
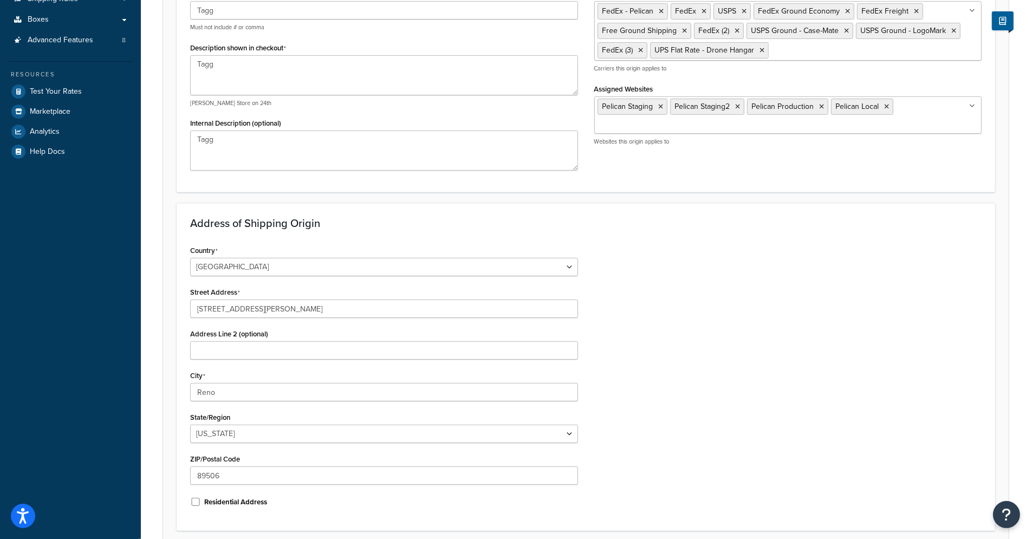
scroll to position [311, 0]
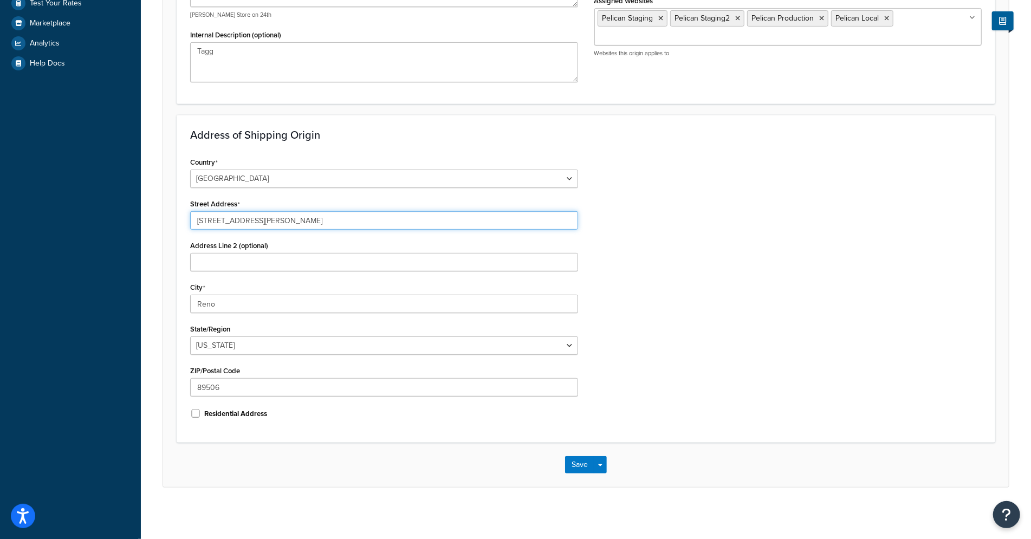
drag, startPoint x: 277, startPoint y: 225, endPoint x: 149, endPoint y: 206, distance: 129.2
click at [149, 206] on div "Origin: Tagg Basic Restrictions Advanced An origin is any location your product…" at bounding box center [586, 123] width 890 height 782
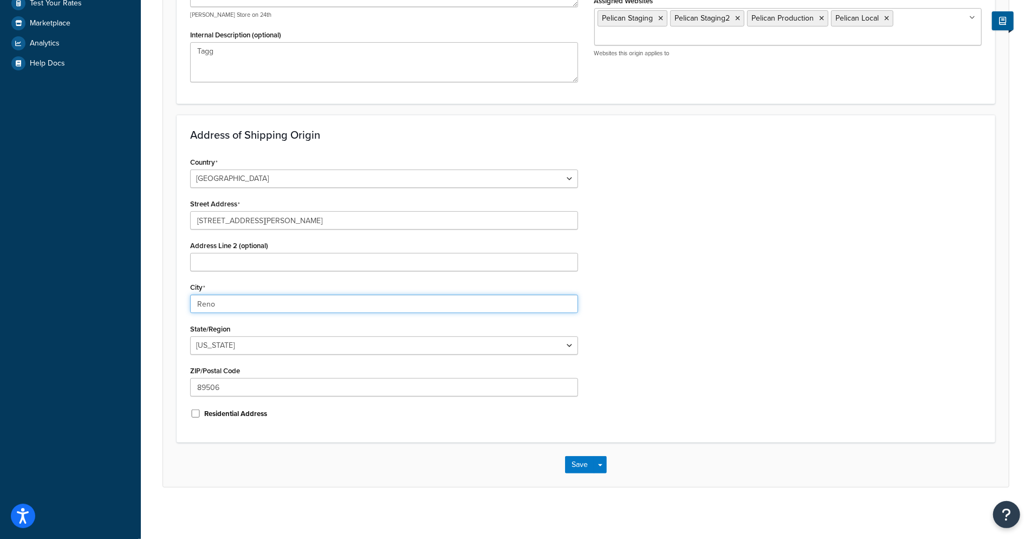
click at [213, 300] on input "Reno" at bounding box center [384, 304] width 388 height 18
click at [203, 386] on input "89506" at bounding box center [384, 387] width 388 height 18
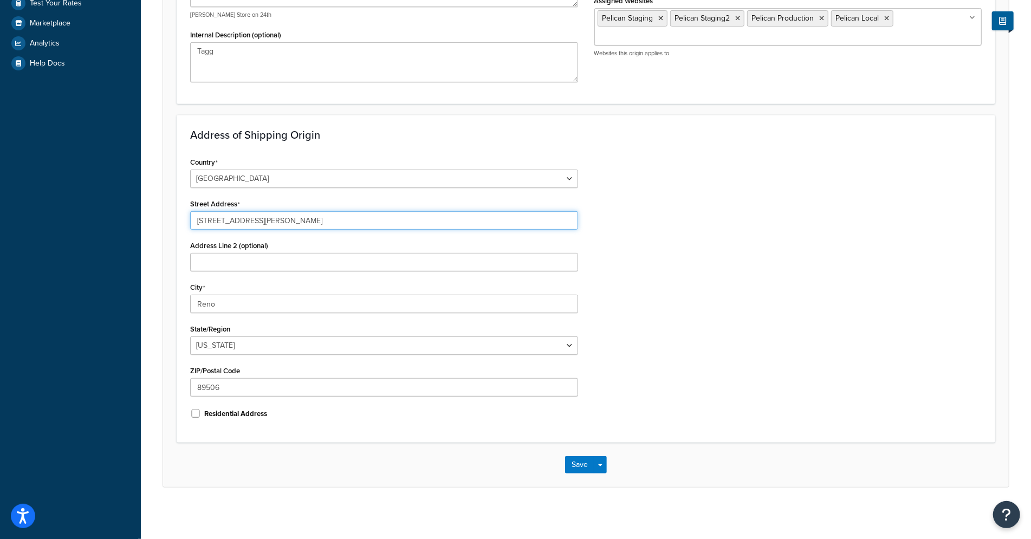
click at [270, 222] on input "10855 Lear Blvd" at bounding box center [384, 220] width 388 height 18
drag, startPoint x: 275, startPoint y: 218, endPoint x: 16, endPoint y: 179, distance: 261.3
click at [17, 180] on div "Dashboard Scope: Test Basic Setup Websites 5 Origins 2 Pickup Locations 0 Manag…" at bounding box center [515, 115] width 1031 height 853
paste input "564 Innovation Boulevar"
type input "1564 Innovation Boulevard"
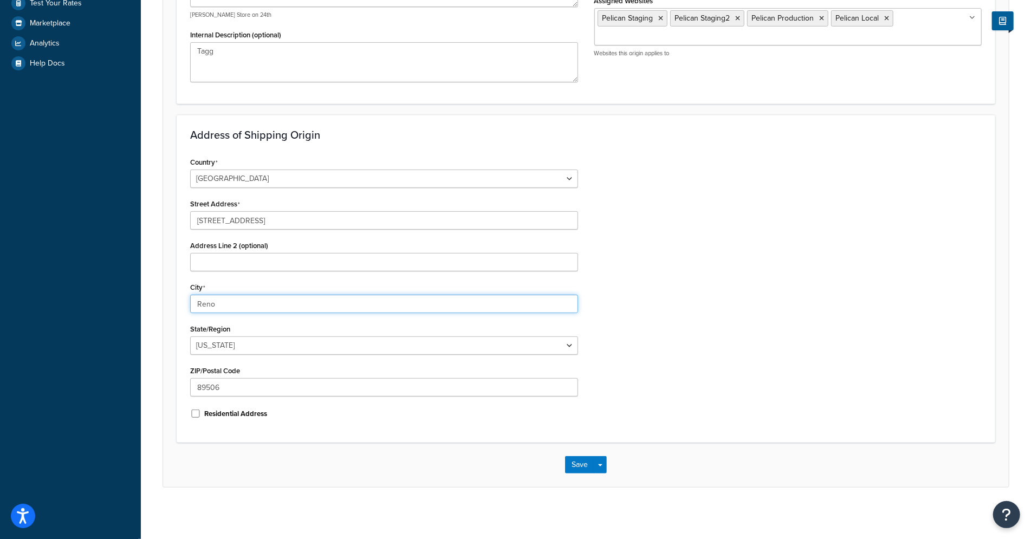
drag, startPoint x: 242, startPoint y: 304, endPoint x: 131, endPoint y: 286, distance: 112.5
click at [132, 287] on div "Dashboard Scope: Test Basic Setup Websites 5 Origins 2 Pickup Locations 0 Manag…" at bounding box center [515, 115] width 1031 height 853
type input "[PERSON_NAME]"
click at [243, 349] on select "[US_STATE] [US_STATE] [US_STATE] [US_STATE] [US_STATE] Armed Forces Americas Ar…" at bounding box center [384, 345] width 388 height 18
select select "14"
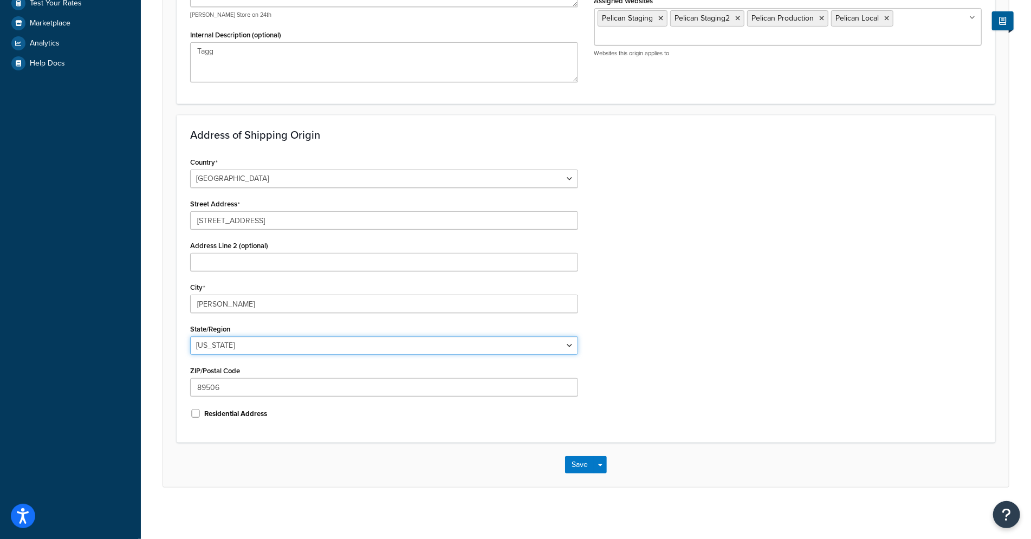
click at [190, 336] on select "[US_STATE] [US_STATE] [US_STATE] [US_STATE] [US_STATE] Armed Forces Americas Ar…" at bounding box center [384, 345] width 388 height 18
click at [222, 388] on input "89506" at bounding box center [384, 387] width 388 height 18
paste input "46118"
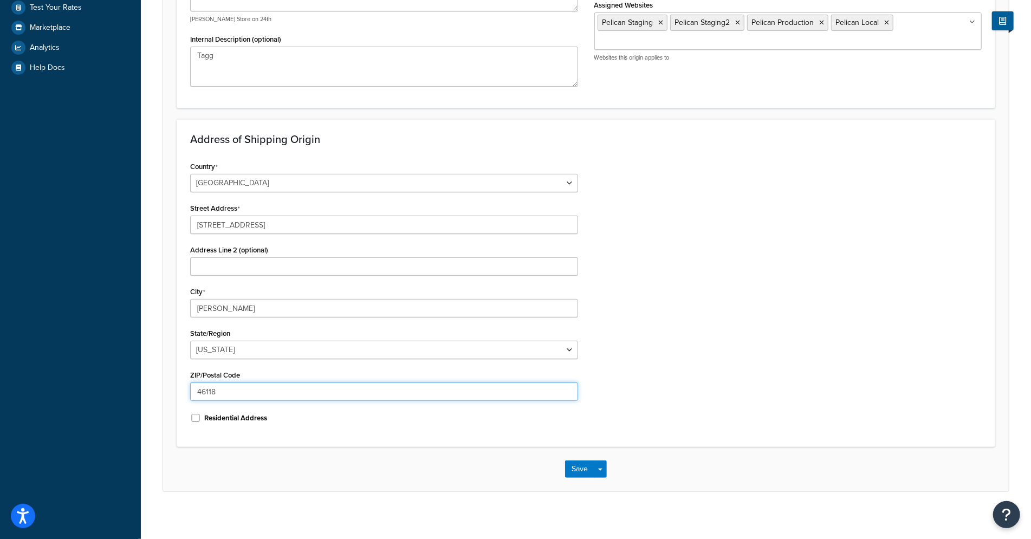
scroll to position [306, 0]
type input "46118"
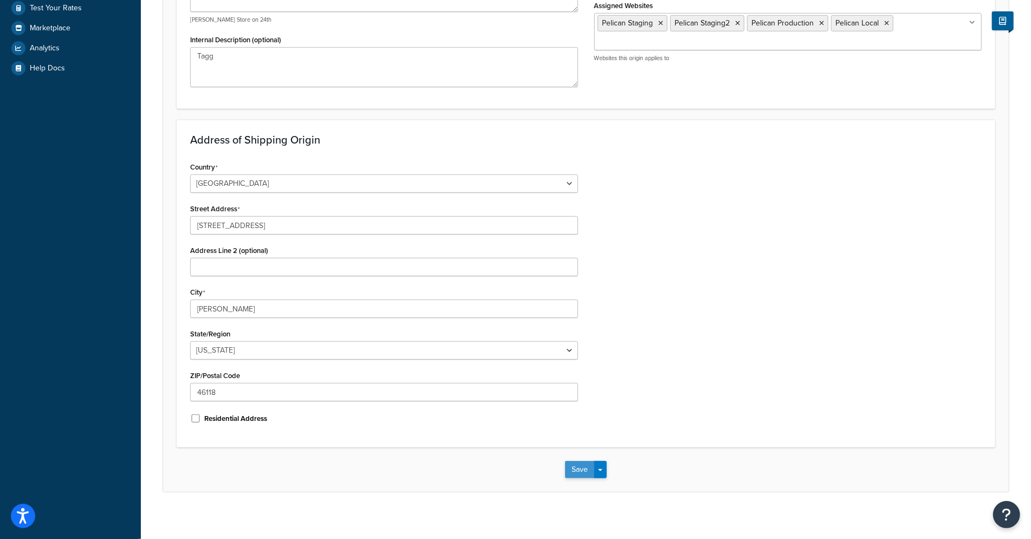
click at [571, 466] on button "Save" at bounding box center [579, 469] width 29 height 17
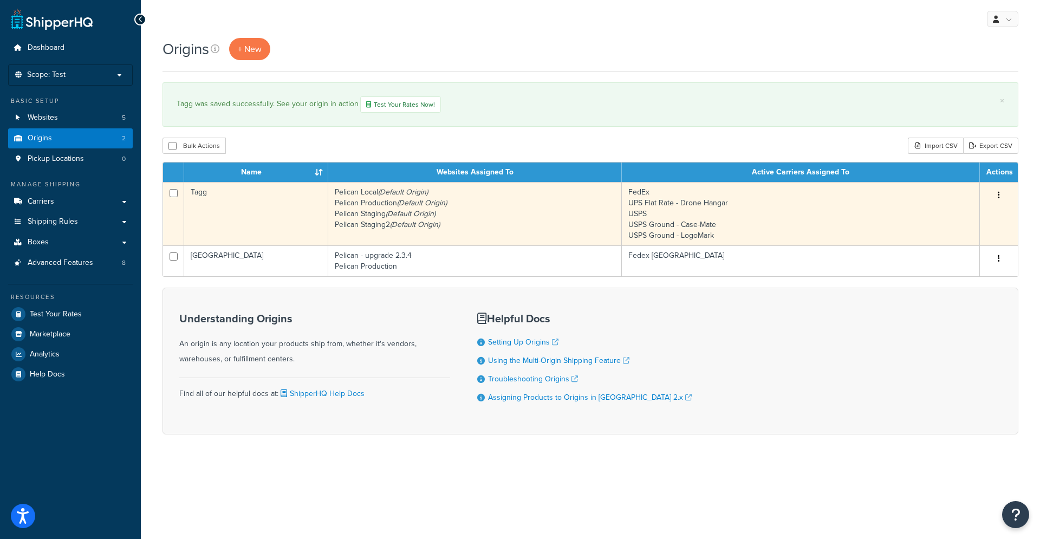
click at [451, 207] on td "Pelican Local (Default Origin) Pelican Production (Default Origin) Pelican Stag…" at bounding box center [474, 213] width 293 height 63
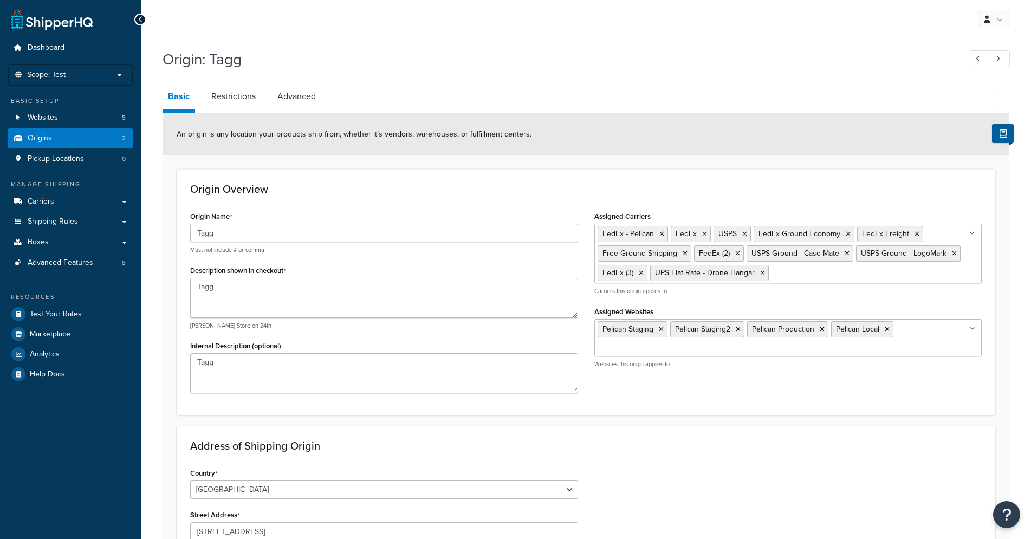
select select "14"
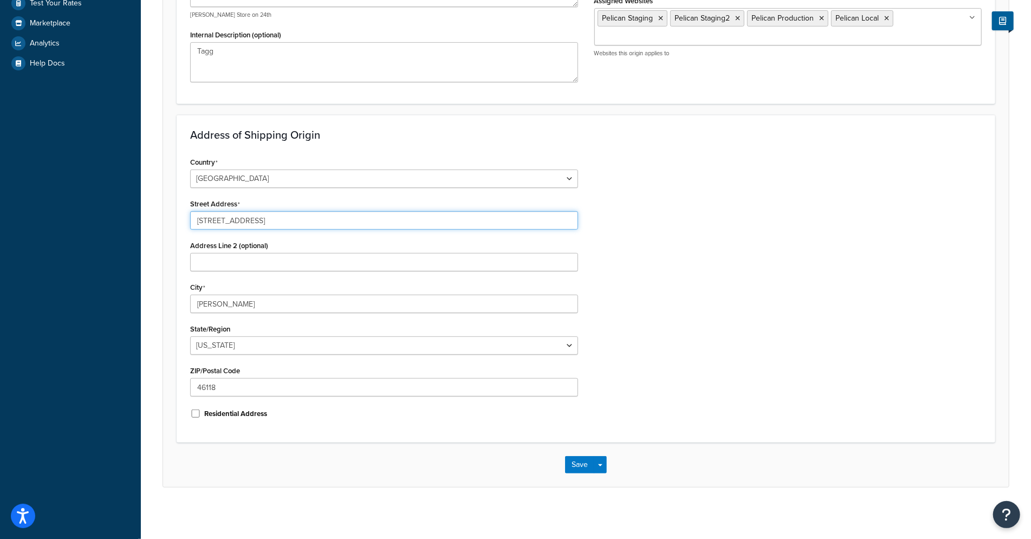
drag, startPoint x: 303, startPoint y: 217, endPoint x: 46, endPoint y: 175, distance: 260.6
click at [47, 175] on div "Dashboard Scope: Test Basic Setup Websites 5 Origins 2 Pickup Locations 0 Manag…" at bounding box center [515, 115] width 1031 height 853
type input "10855 Lear Blvd"
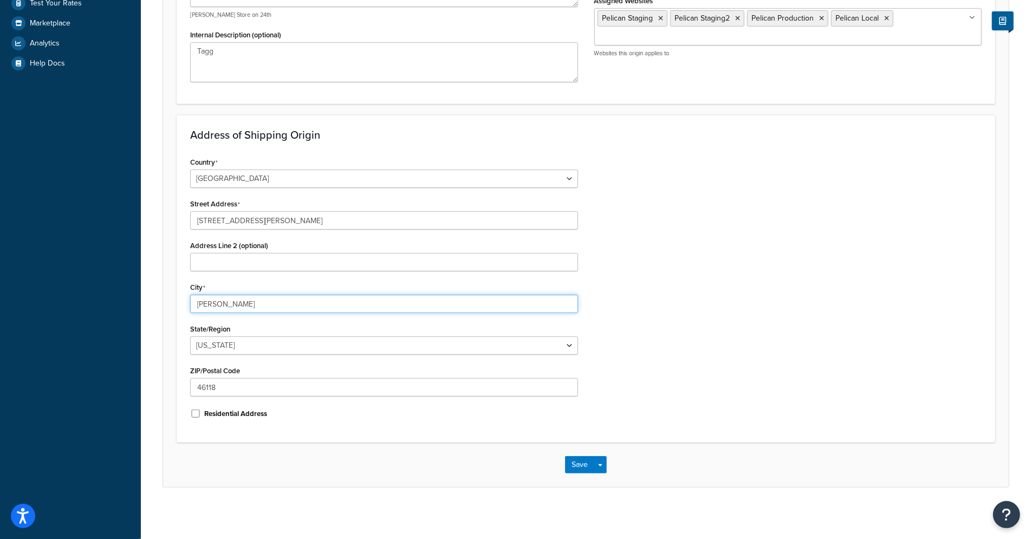
click at [226, 307] on input "Clayton" at bounding box center [384, 304] width 388 height 18
click at [226, 307] on input "[PERSON_NAME]" at bounding box center [384, 304] width 388 height 18
type input "Reno"
click at [224, 340] on select "[US_STATE] [US_STATE] [US_STATE] [US_STATE] [US_STATE] Armed Forces Americas Ar…" at bounding box center [384, 345] width 388 height 18
select select "28"
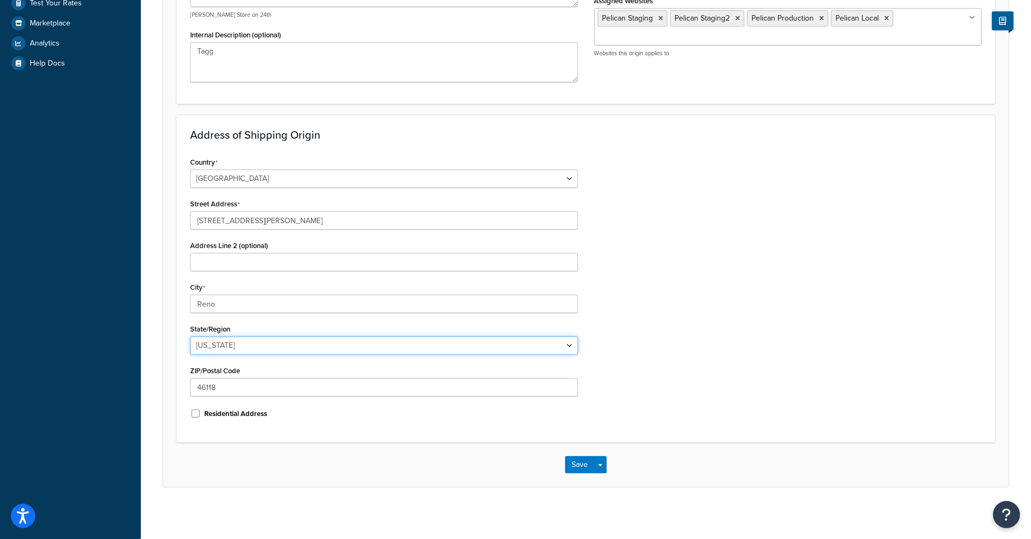
click at [190, 336] on select "Alabama Alaska American Samoa Arizona Arkansas Armed Forces Americas Armed Forc…" at bounding box center [384, 345] width 388 height 18
click at [234, 381] on input "46118" at bounding box center [384, 387] width 388 height 18
type input "89506"
click at [585, 460] on button "Save" at bounding box center [579, 464] width 29 height 17
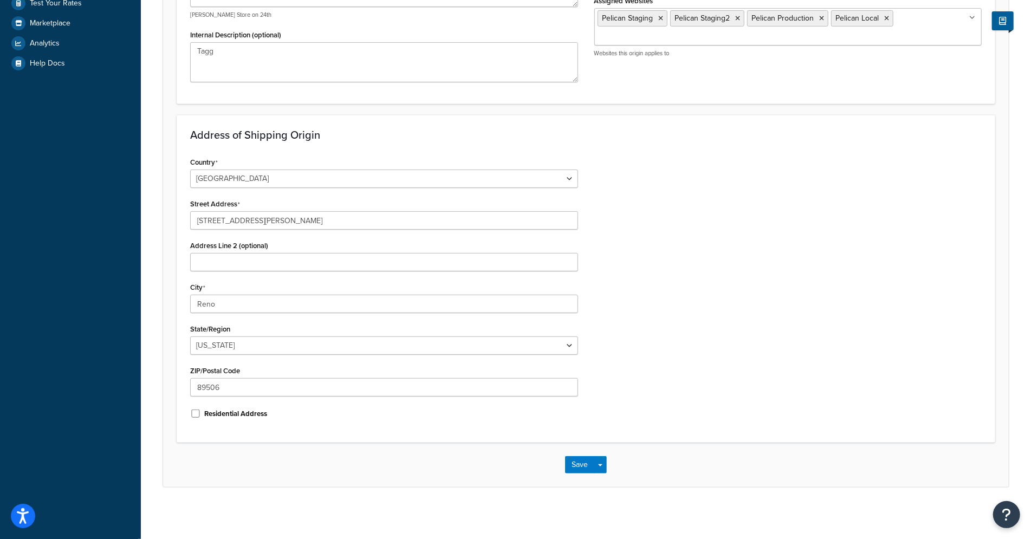
scroll to position [0, 0]
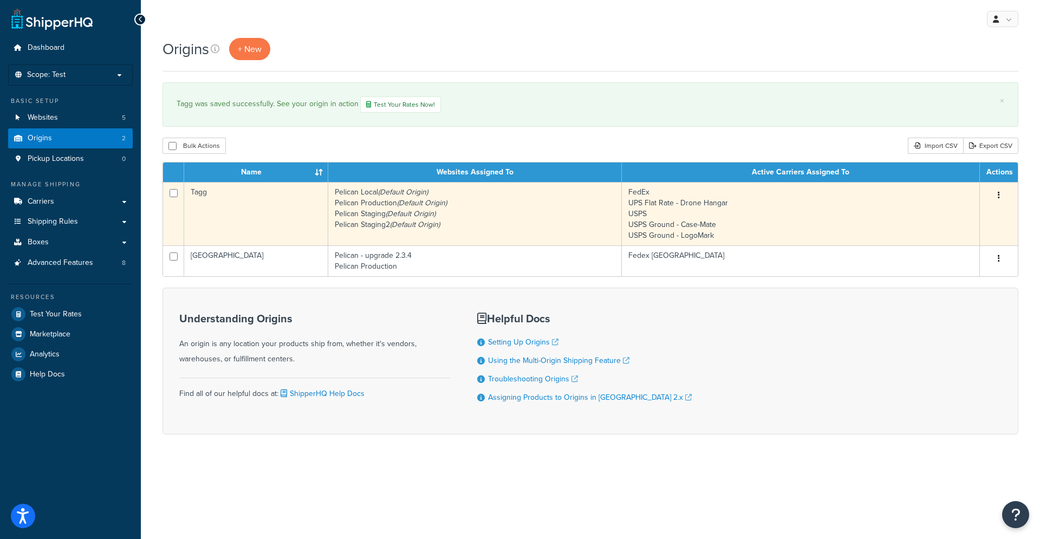
click at [464, 219] on td "Pelican Local (Default Origin) Pelican Production (Default Origin) Pelican Stag…" at bounding box center [474, 213] width 293 height 63
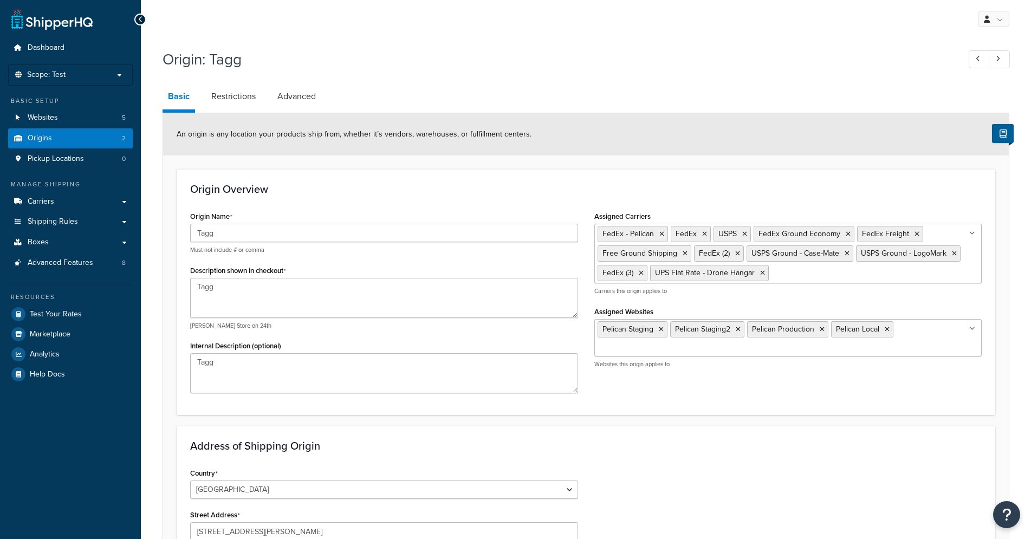
select select "28"
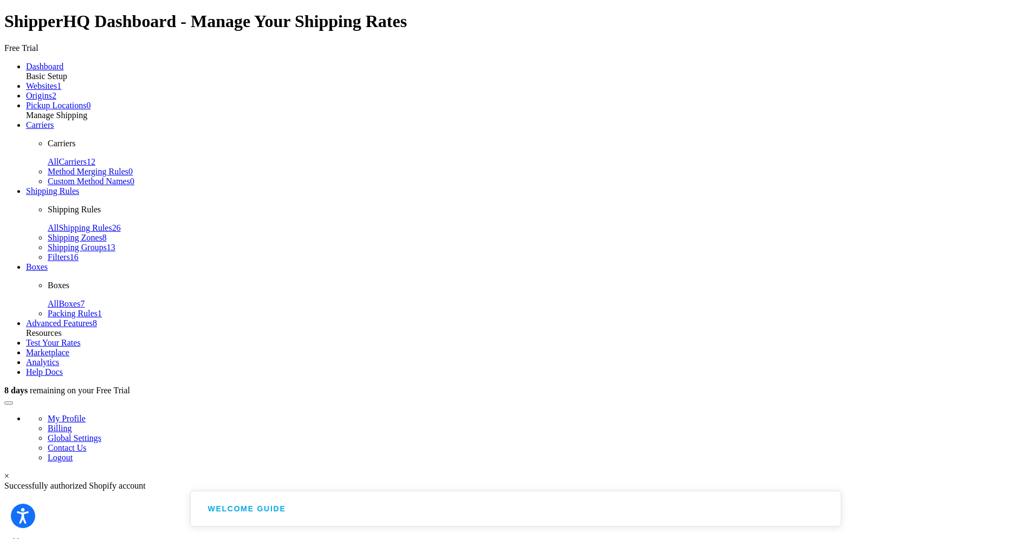
click at [37, 100] on span "Origins" at bounding box center [39, 95] width 26 height 9
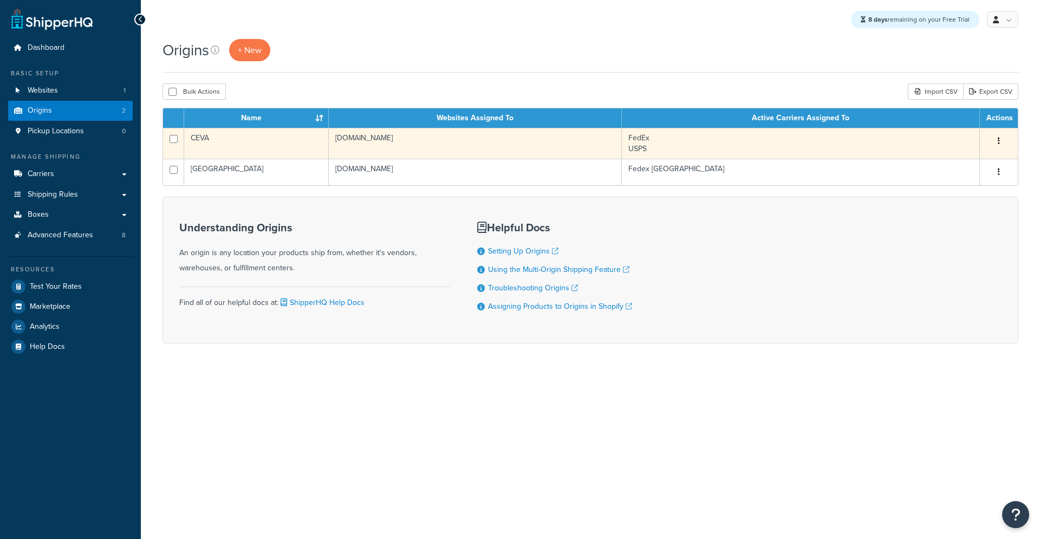
click at [311, 146] on td "CEVA" at bounding box center [256, 143] width 145 height 31
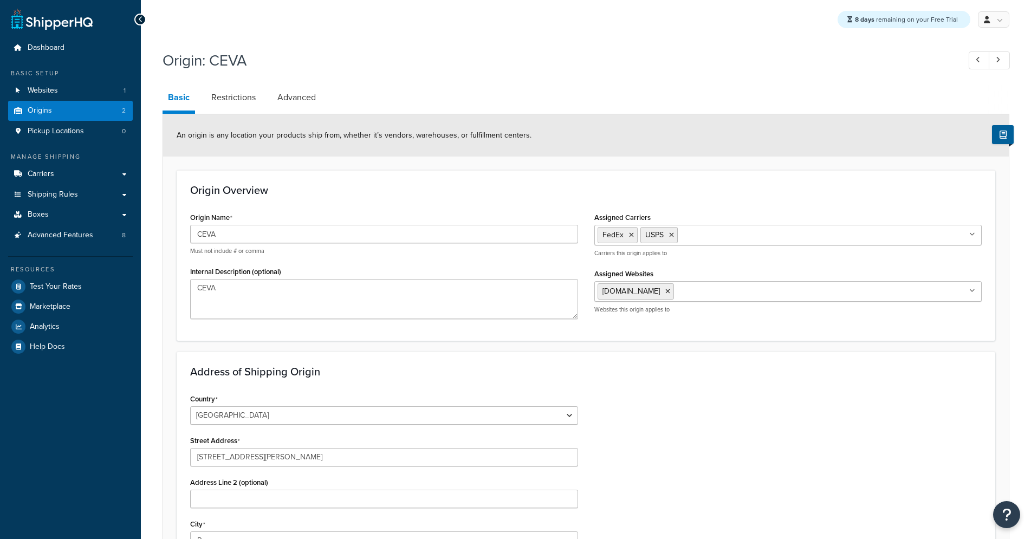
select select "28"
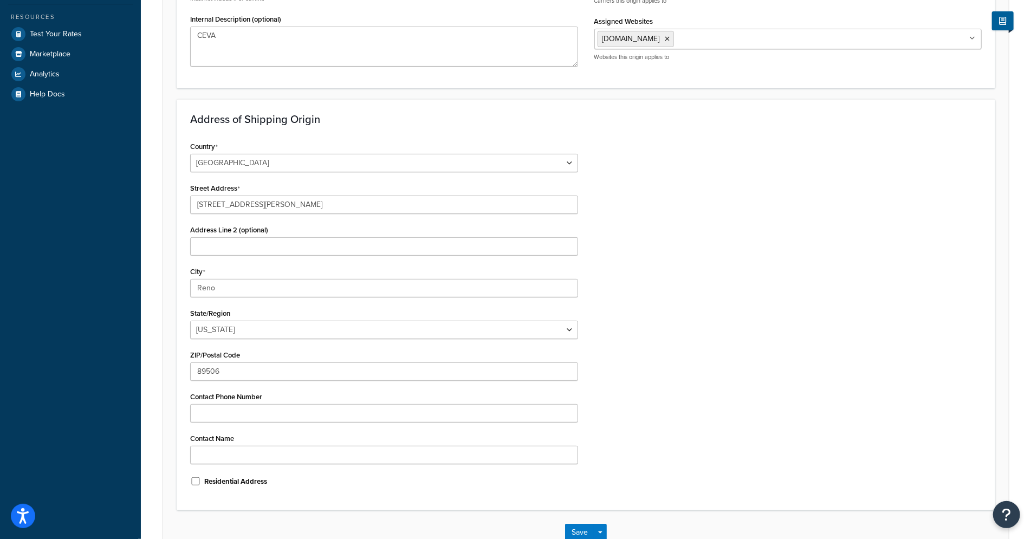
click at [259, 213] on div "Country [GEOGRAPHIC_DATA] [GEOGRAPHIC_DATA] [GEOGRAPHIC_DATA] [GEOGRAPHIC_DATA]…" at bounding box center [384, 318] width 404 height 358
click at [258, 211] on input "10855 Lear Blvd" at bounding box center [384, 205] width 388 height 18
click at [259, 208] on input "10855 Lear Blvd" at bounding box center [384, 205] width 388 height 18
click at [259, 207] on input "10855 Lear Blvd" at bounding box center [384, 205] width 388 height 18
click at [258, 208] on input "10855 Lear Blvd" at bounding box center [384, 205] width 388 height 18
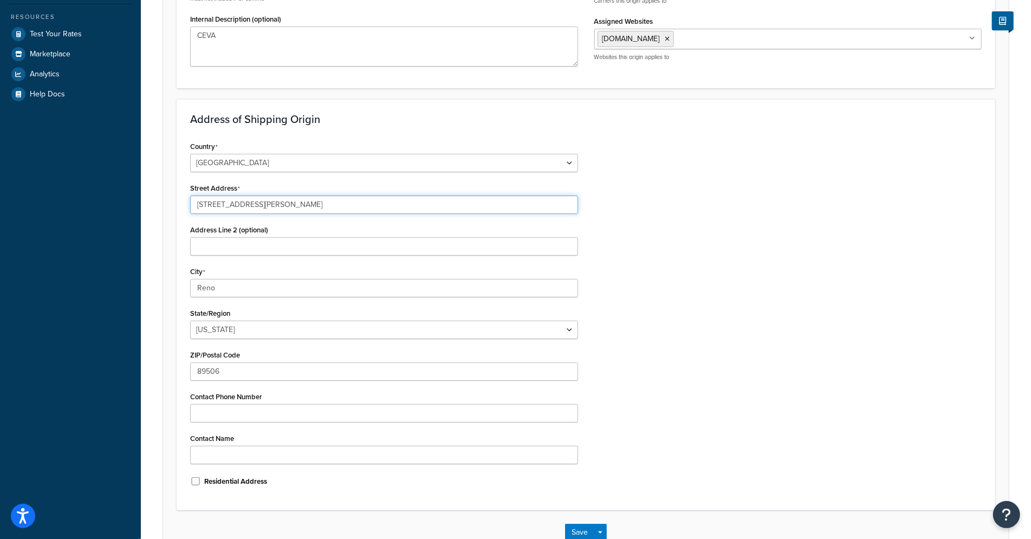
click at [258, 208] on input "10855 Lear Blvd" at bounding box center [384, 205] width 388 height 18
paste input "564 Innovation Boulevar"
type input "1564 Innovation Boulevard"
click at [269, 289] on input "Reno" at bounding box center [384, 288] width 388 height 18
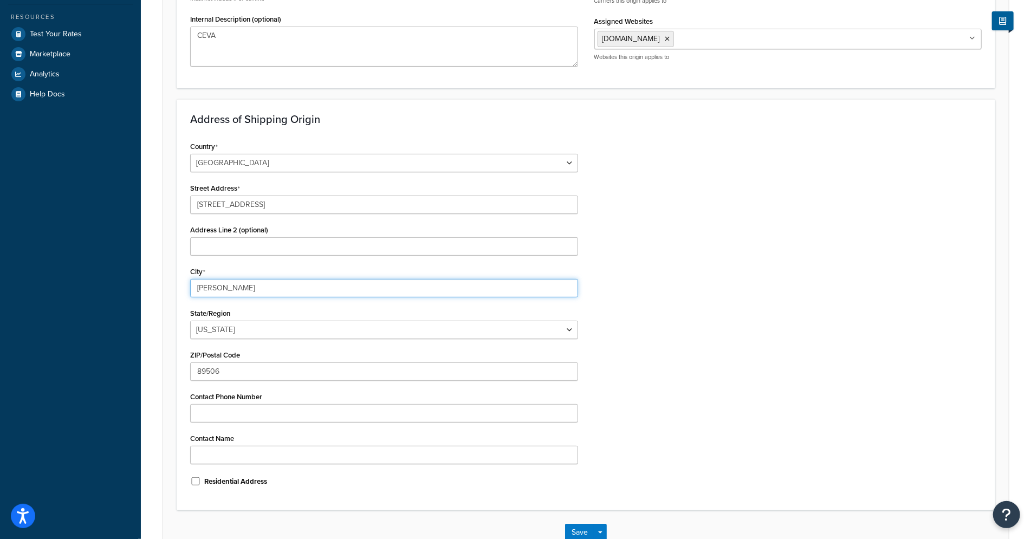
type input "Clayton"
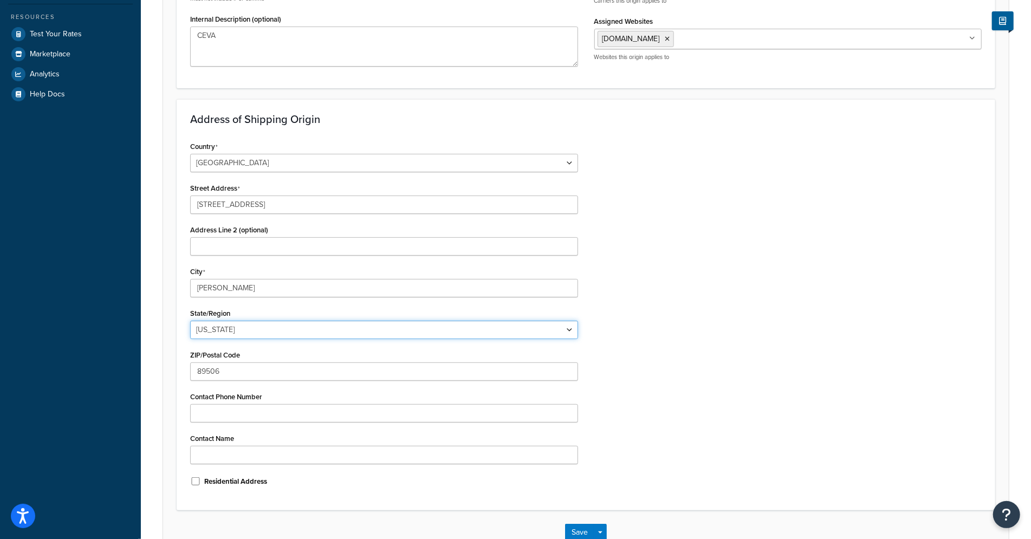
click at [300, 324] on select "Alabama Alaska American Samoa Arizona Arkansas Armed Forces Americas Armed Forc…" at bounding box center [384, 330] width 388 height 18
select select "14"
click at [190, 321] on select "Alabama Alaska American Samoa Arizona Arkansas Armed Forces Americas Armed Forc…" at bounding box center [384, 330] width 388 height 18
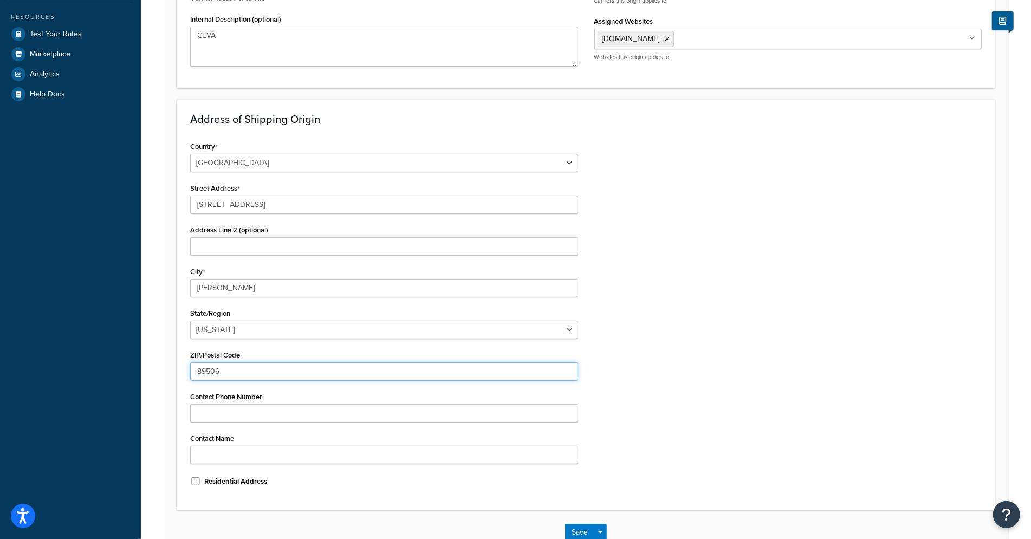
drag, startPoint x: 239, startPoint y: 374, endPoint x: 125, endPoint y: 363, distance: 115.4
click at [125, 363] on div "Dashboard Basic Setup Websites 1 Origins 2 Pickup Locations 0 Manage Shipping C…" at bounding box center [515, 179] width 1031 height 862
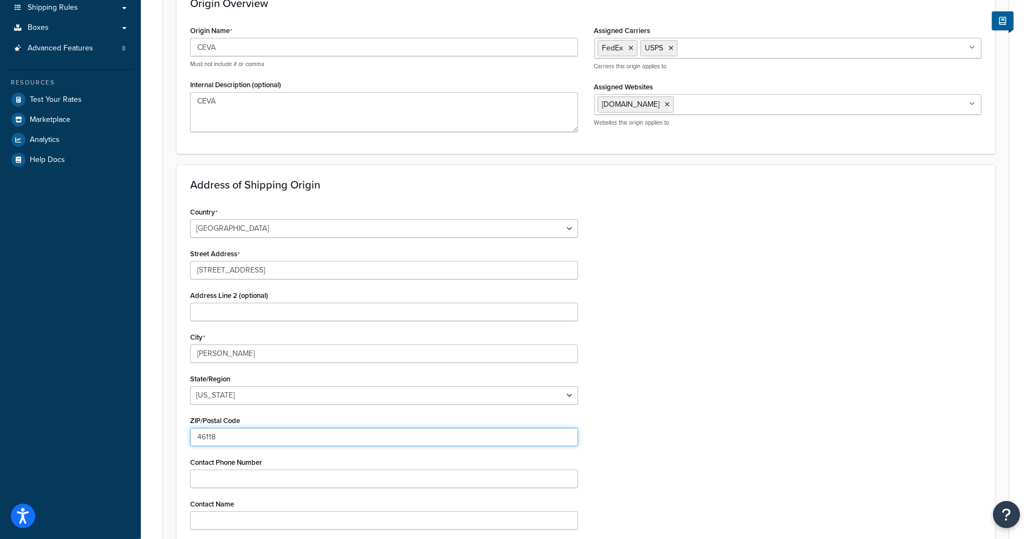
scroll to position [320, 0]
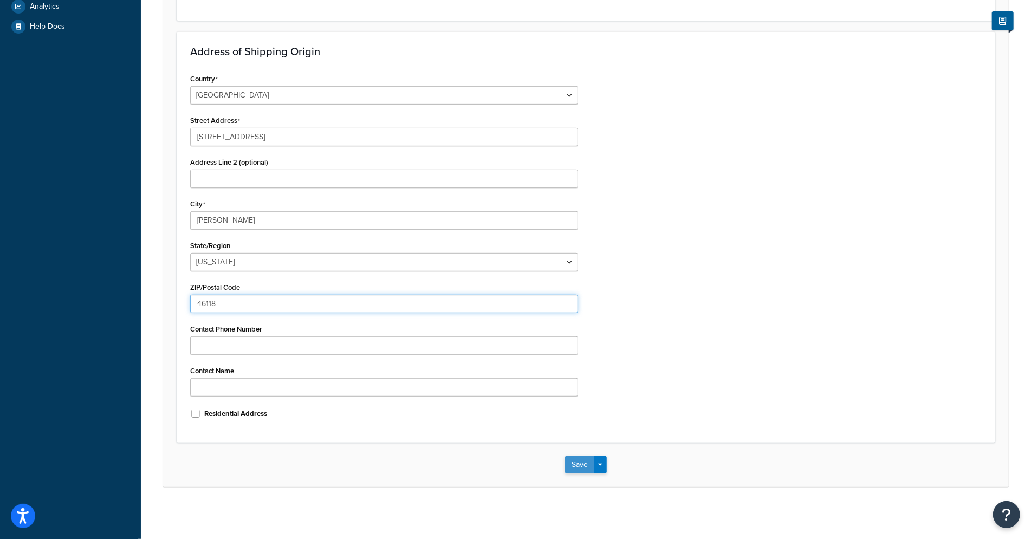
type input "46118"
click at [571, 464] on button "Save" at bounding box center [579, 464] width 29 height 17
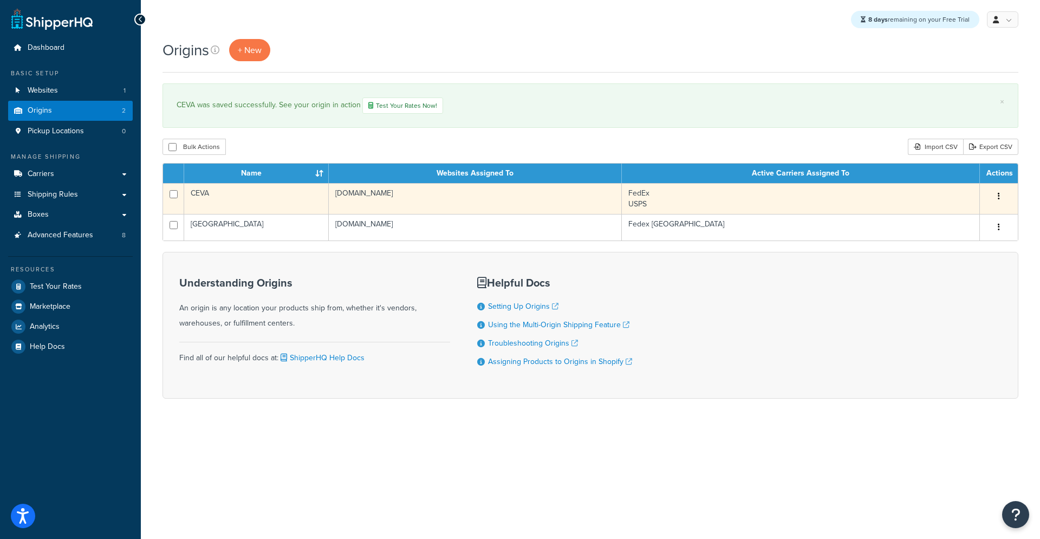
click at [228, 198] on td "CEVA" at bounding box center [256, 198] width 145 height 31
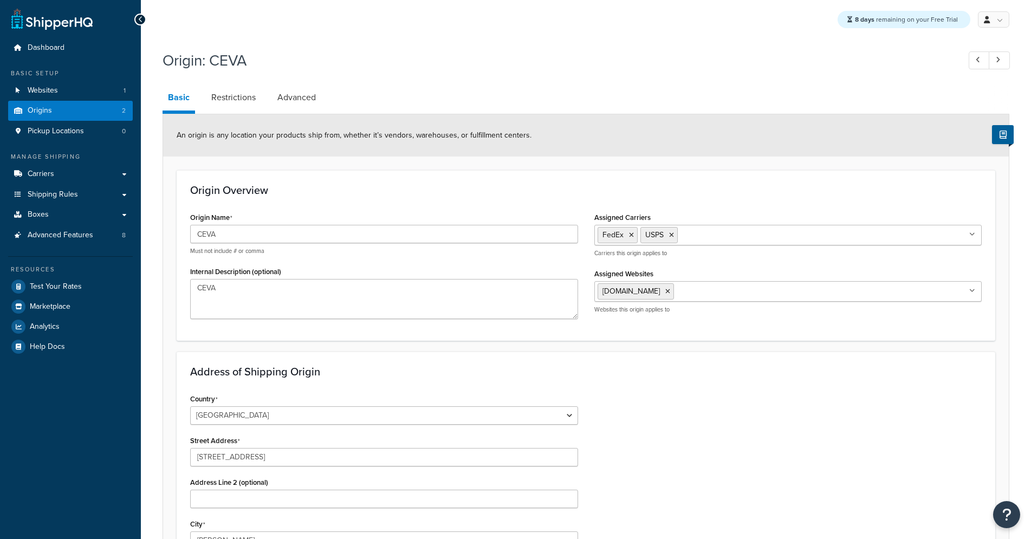
select select "14"
click at [65, 115] on link "Origins 2" at bounding box center [70, 111] width 125 height 20
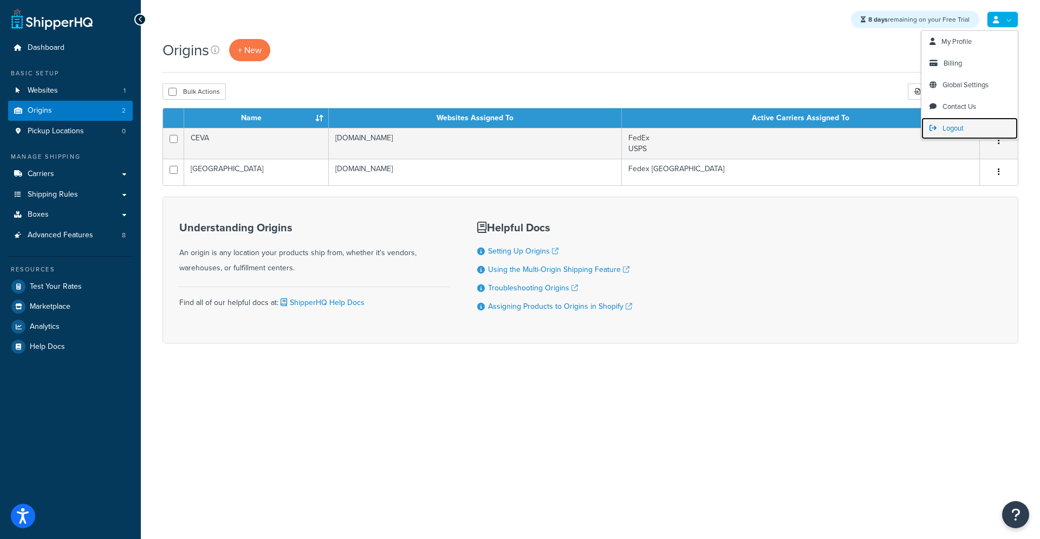
click at [940, 121] on link "Logout" at bounding box center [969, 129] width 96 height 22
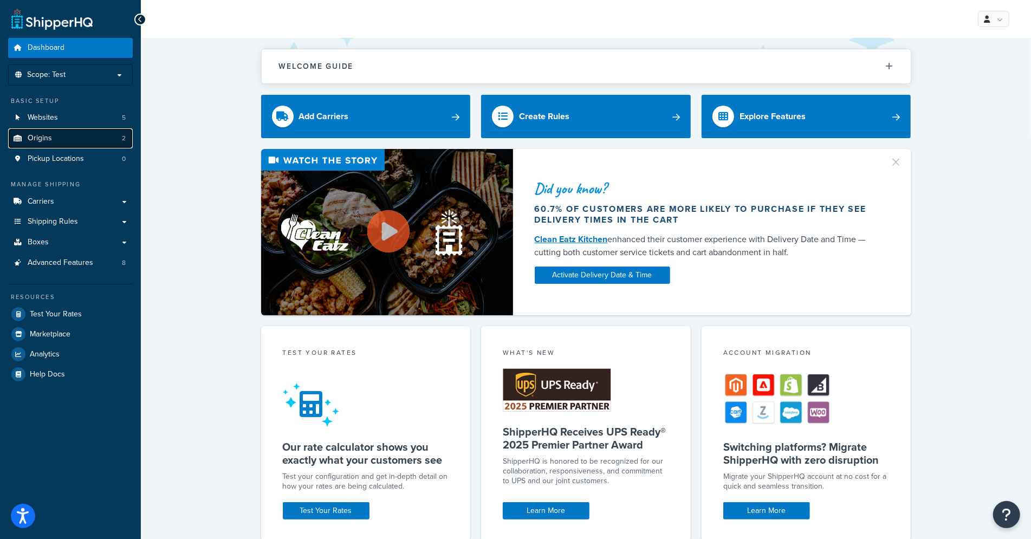
click at [54, 141] on link "Origins 2" at bounding box center [70, 138] width 125 height 20
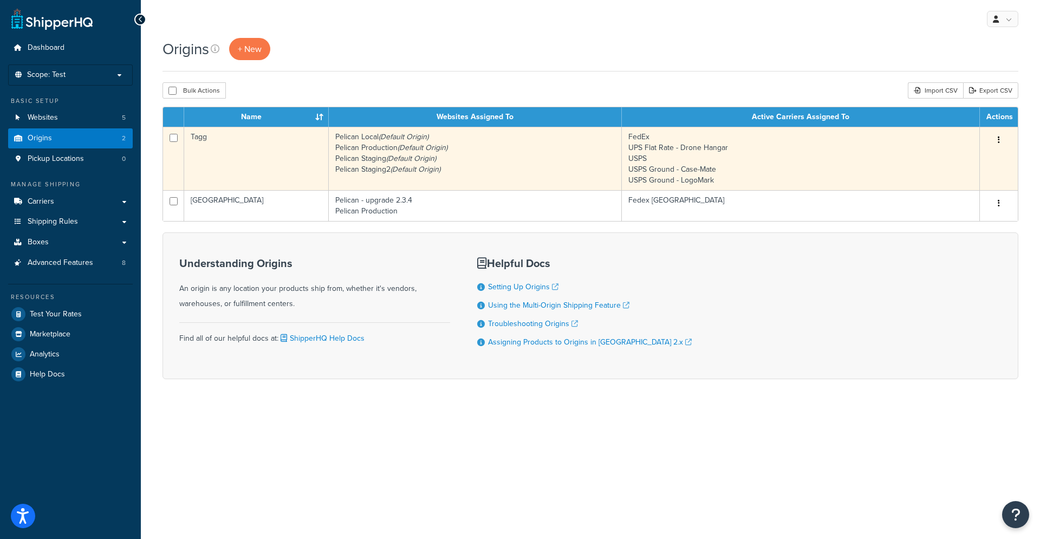
click at [252, 171] on td "Tagg" at bounding box center [256, 158] width 145 height 63
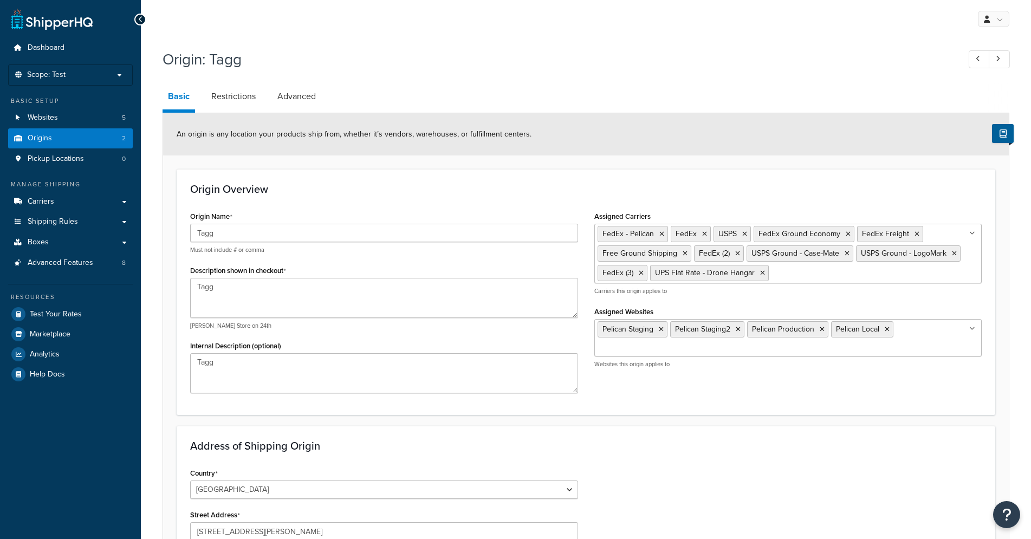
select select "28"
click at [82, 133] on link "Origins 2" at bounding box center [70, 138] width 125 height 20
